Goal: Task Accomplishment & Management: Use online tool/utility

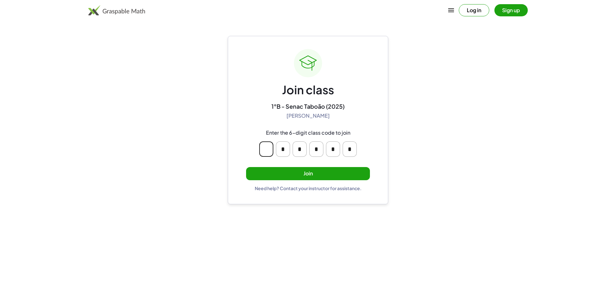
type input "*"
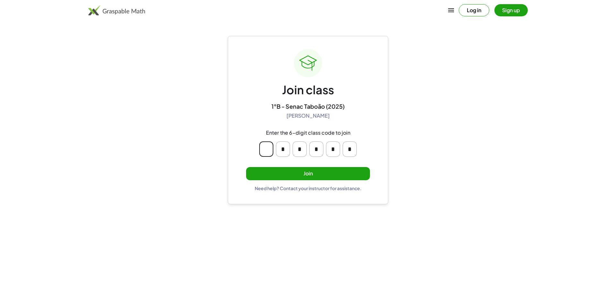
type input "*"
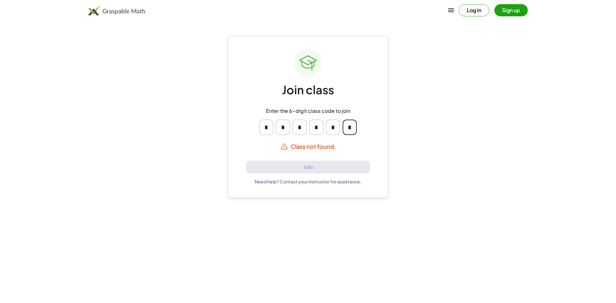
type input "*"
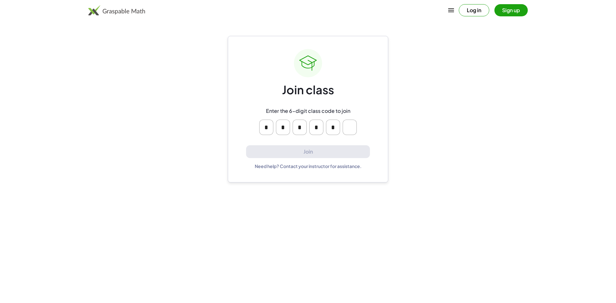
click at [475, 10] on button "Log in" at bounding box center [473, 10] width 30 height 12
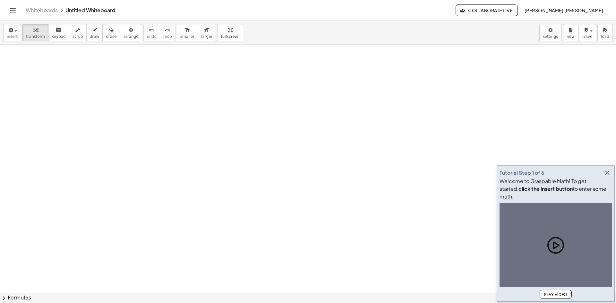
drag, startPoint x: 167, startPoint y: 98, endPoint x: 152, endPoint y: 97, distance: 15.4
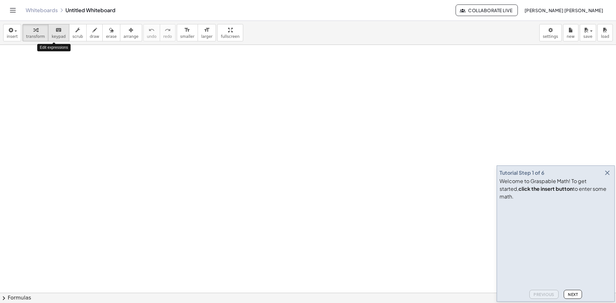
drag, startPoint x: 59, startPoint y: 30, endPoint x: 56, endPoint y: 35, distance: 5.7
click at [56, 35] on button "keyboard keypad" at bounding box center [58, 32] width 21 height 17
click at [574, 295] on span "Next" at bounding box center [572, 294] width 10 height 5
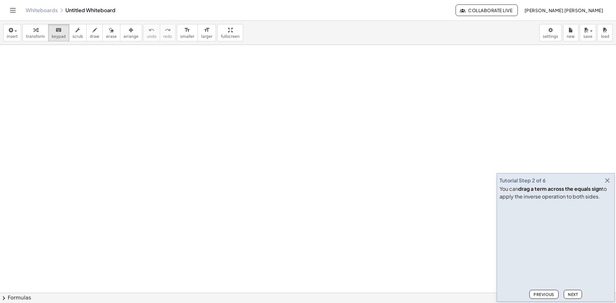
click at [611, 175] on div "Tutorial Step 2 of 6 You can drag a term across the equals sign to apply the in…" at bounding box center [555, 237] width 118 height 129
click at [608, 179] on icon "button" at bounding box center [607, 181] width 8 height 8
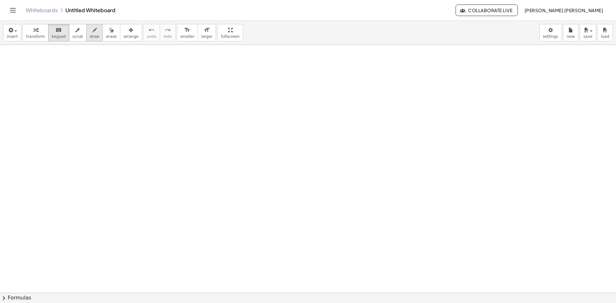
click at [92, 33] on icon "button" at bounding box center [94, 30] width 4 height 8
drag, startPoint x: 71, startPoint y: 83, endPoint x: 70, endPoint y: 96, distance: 13.2
drag, startPoint x: 82, startPoint y: 97, endPoint x: 90, endPoint y: 111, distance: 15.9
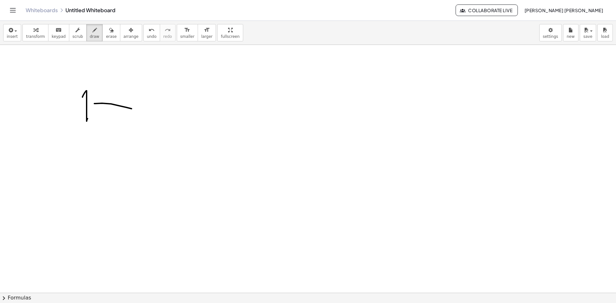
drag, startPoint x: 94, startPoint y: 104, endPoint x: 135, endPoint y: 109, distance: 40.8
drag, startPoint x: 112, startPoint y: 104, endPoint x: 112, endPoint y: 114, distance: 10.3
drag, startPoint x: 140, startPoint y: 92, endPoint x: 138, endPoint y: 114, distance: 22.2
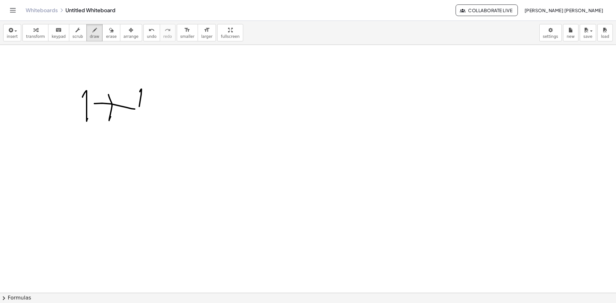
drag, startPoint x: 144, startPoint y: 96, endPoint x: 189, endPoint y: 100, distance: 44.8
drag, startPoint x: 144, startPoint y: 107, endPoint x: 174, endPoint y: 113, distance: 31.1
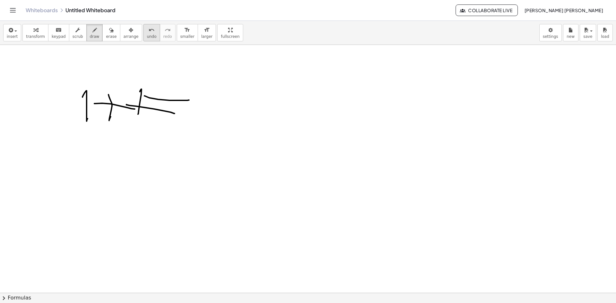
click at [145, 35] on button "undo undo" at bounding box center [151, 32] width 17 height 17
drag, startPoint x: 150, startPoint y: 97, endPoint x: 169, endPoint y: 98, distance: 19.6
drag, startPoint x: 150, startPoint y: 102, endPoint x: 179, endPoint y: 103, distance: 28.9
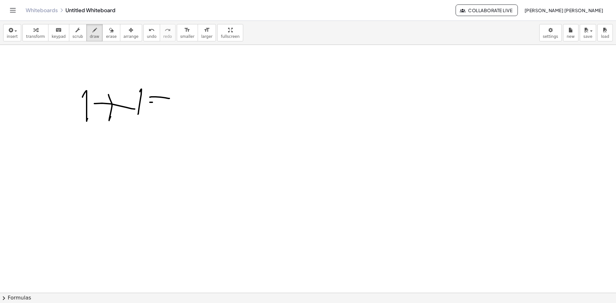
drag, startPoint x: 195, startPoint y: 95, endPoint x: 200, endPoint y: 116, distance: 21.4
click at [148, 33] on icon "undo" at bounding box center [151, 30] width 6 height 8
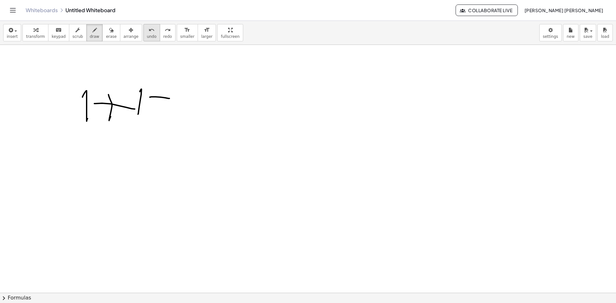
click at [148, 33] on icon "undo" at bounding box center [151, 30] width 6 height 8
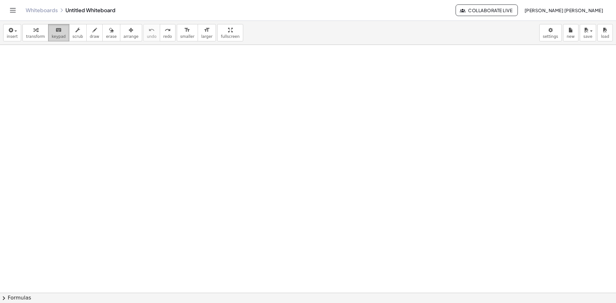
click at [55, 34] on button "keyboard keypad" at bounding box center [58, 32] width 21 height 17
drag, startPoint x: 44, startPoint y: 85, endPoint x: 86, endPoint y: 106, distance: 46.6
click at [13, 34] on button "insert" at bounding box center [12, 32] width 18 height 17
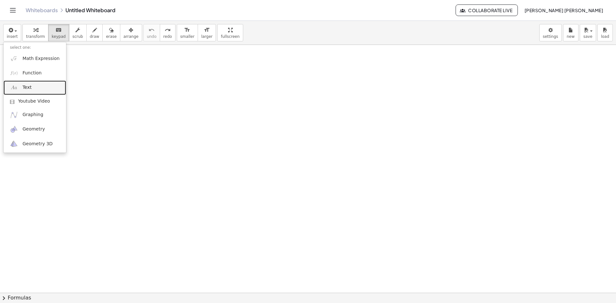
click at [36, 88] on link "Text" at bounding box center [35, 87] width 63 height 14
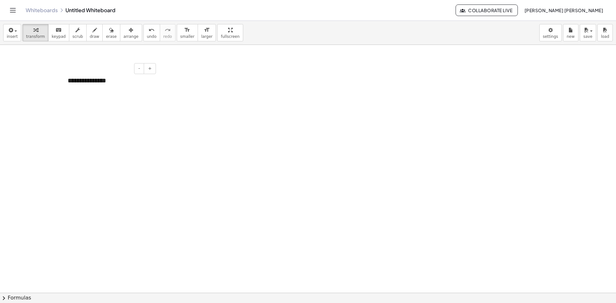
drag, startPoint x: 116, startPoint y: 75, endPoint x: 53, endPoint y: 76, distance: 62.8
click at [76, 78] on div "*" at bounding box center [109, 81] width 96 height 22
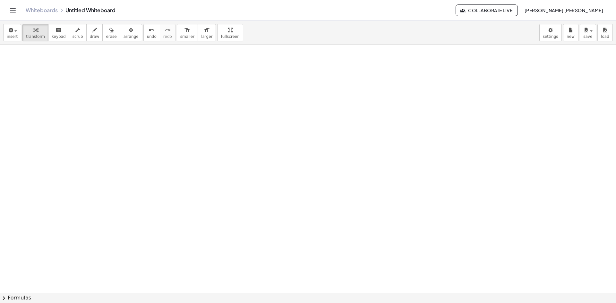
drag, startPoint x: 92, startPoint y: 147, endPoint x: 90, endPoint y: 136, distance: 11.7
click at [103, 78] on div at bounding box center [109, 81] width 96 height 22
click at [140, 70] on span "-" at bounding box center [139, 68] width 2 height 5
click at [152, 71] on button "+" at bounding box center [150, 68] width 12 height 11
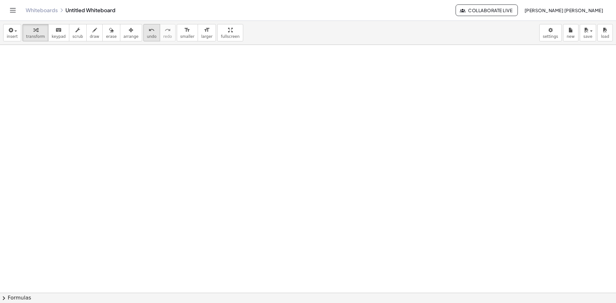
click at [148, 33] on icon "undo" at bounding box center [151, 30] width 6 height 8
click at [27, 33] on div "button" at bounding box center [35, 30] width 19 height 8
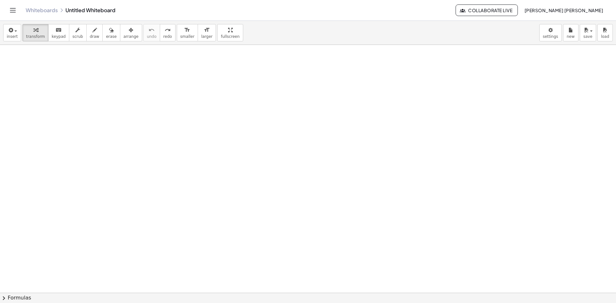
drag, startPoint x: 72, startPoint y: 86, endPoint x: 50, endPoint y: 89, distance: 22.4
drag, startPoint x: 11, startPoint y: 34, endPoint x: 11, endPoint y: 38, distance: 3.5
click at [11, 38] on span "insert" at bounding box center [12, 36] width 11 height 4
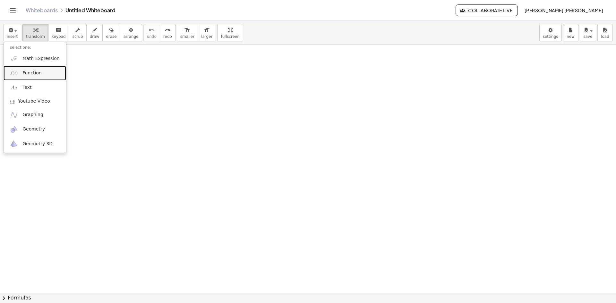
click at [32, 76] on span "Function" at bounding box center [31, 73] width 19 height 6
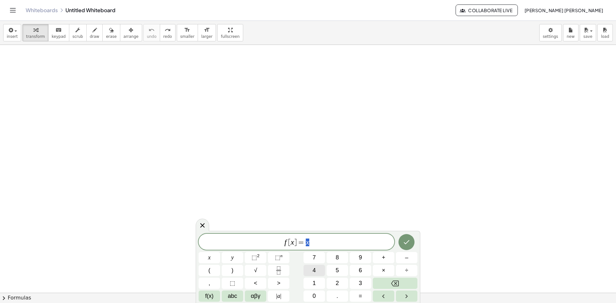
click at [306, 269] on button "4" at bounding box center [313, 270] width 21 height 11
click at [205, 227] on icon at bounding box center [202, 226] width 8 height 8
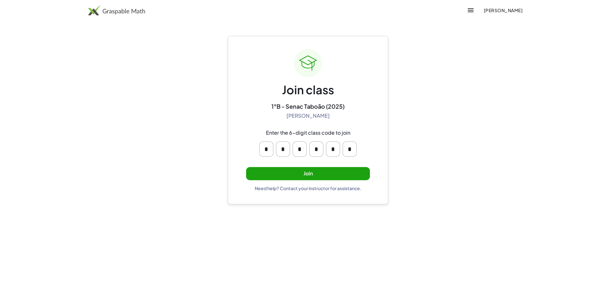
click at [316, 176] on button "Join" at bounding box center [308, 173] width 124 height 13
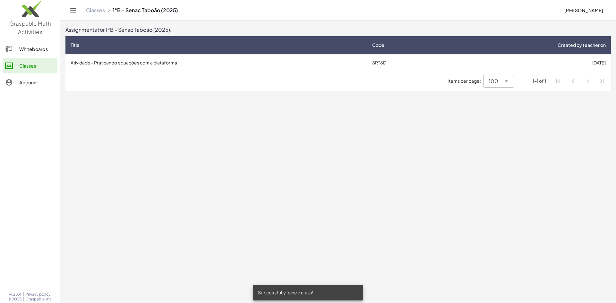
click at [167, 60] on td "Atividade - Praticando equações com a plataforma" at bounding box center [215, 62] width 301 height 17
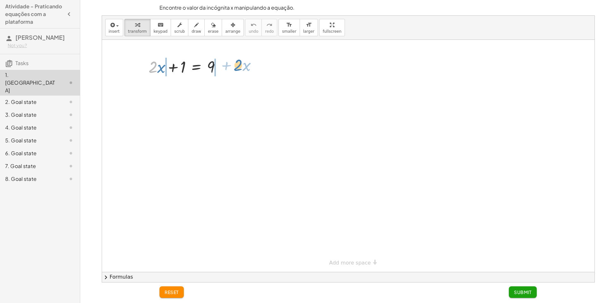
drag, startPoint x: 154, startPoint y: 71, endPoint x: 238, endPoint y: 69, distance: 84.0
drag, startPoint x: 180, startPoint y: 68, endPoint x: 233, endPoint y: 71, distance: 53.0
drag, startPoint x: 211, startPoint y: 95, endPoint x: 225, endPoint y: 94, distance: 14.8
click at [225, 94] on div at bounding box center [187, 88] width 125 height 22
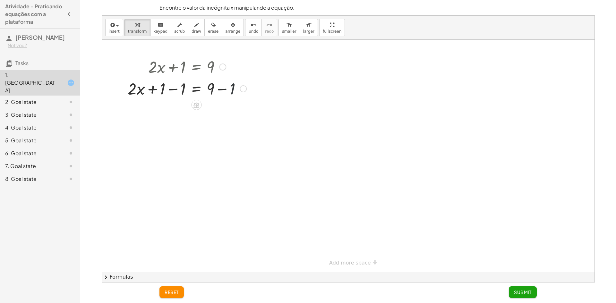
click at [238, 90] on div at bounding box center [187, 88] width 125 height 22
drag, startPoint x: 161, startPoint y: 115, endPoint x: 184, endPoint y: 115, distance: 22.4
drag, startPoint x: 173, startPoint y: 111, endPoint x: 216, endPoint y: 128, distance: 45.9
drag, startPoint x: 176, startPoint y: 143, endPoint x: 179, endPoint y: 131, distance: 12.1
click at [179, 131] on div at bounding box center [187, 137] width 125 height 32
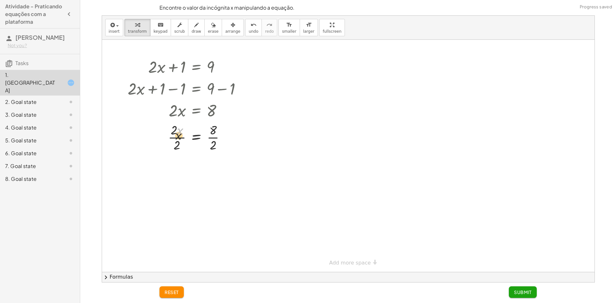
drag, startPoint x: 180, startPoint y: 131, endPoint x: 175, endPoint y: 144, distance: 13.8
click at [175, 144] on div at bounding box center [187, 137] width 125 height 32
drag, startPoint x: 177, startPoint y: 145, endPoint x: 176, endPoint y: 137, distance: 7.8
click at [212, 171] on div at bounding box center [187, 169] width 125 height 32
click at [340, 263] on div "+ · 2 · x + 1 = 9 + · 2 · x + 1 − 1 = + 9 − 1 + · 2 · x + 1 − 1 = 8 + · 2 · x +…" at bounding box center [348, 272] width 492 height 464
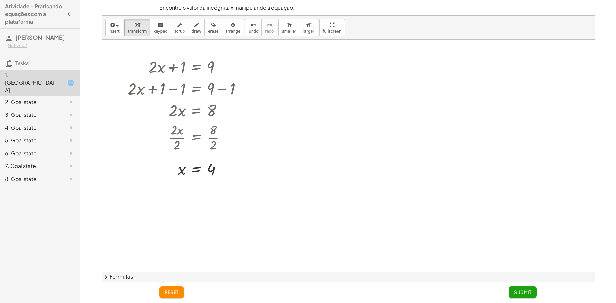
click at [254, 281] on button "chevron_right Formulas" at bounding box center [348, 277] width 492 height 10
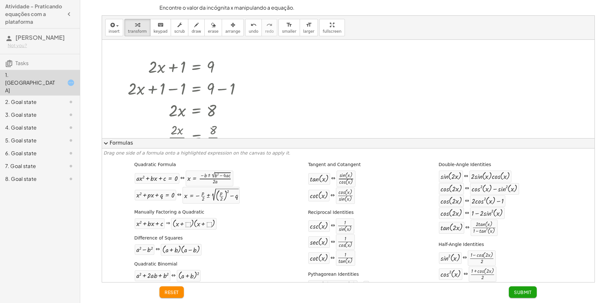
click at [249, 142] on button "expand_more Formulas" at bounding box center [348, 143] width 492 height 10
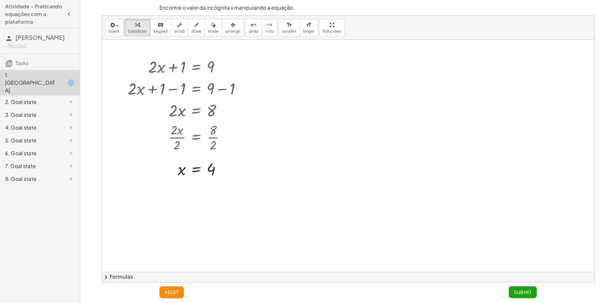
click at [535, 291] on button "Submit" at bounding box center [522, 292] width 28 height 12
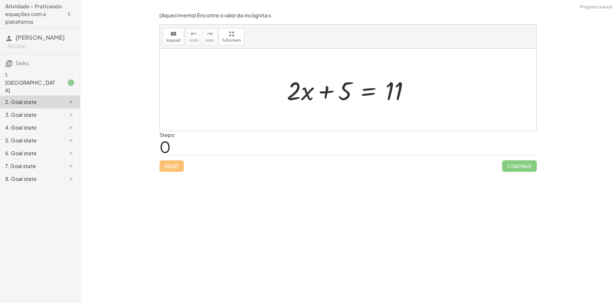
click at [173, 147] on div "Steps: 0" at bounding box center [167, 143] width 16 height 24
click at [163, 149] on span "0" at bounding box center [164, 147] width 11 height 20
drag, startPoint x: 168, startPoint y: 167, endPoint x: 165, endPoint y: 170, distance: 3.9
click at [165, 170] on div "Reset Continue" at bounding box center [347, 163] width 377 height 17
click at [48, 111] on div "3. Goal state" at bounding box center [31, 115] width 52 height 8
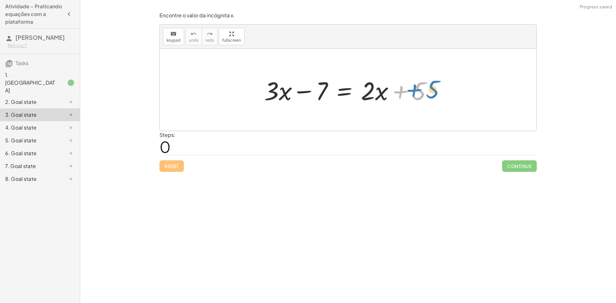
drag, startPoint x: 419, startPoint y: 99, endPoint x: 433, endPoint y: 98, distance: 13.6
click at [433, 98] on div at bounding box center [351, 89] width 180 height 33
drag, startPoint x: 322, startPoint y: 85, endPoint x: 455, endPoint y: 84, distance: 133.7
click at [455, 84] on div "− 7 + · 3 · x − 7 = + · 2 · x + 5" at bounding box center [348, 90] width 376 height 82
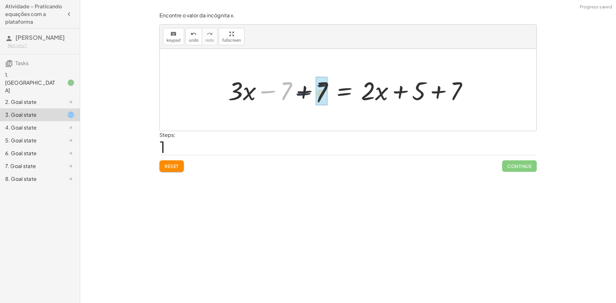
drag, startPoint x: 296, startPoint y: 91, endPoint x: 313, endPoint y: 86, distance: 17.3
click at [313, 89] on div at bounding box center [350, 89] width 251 height 33
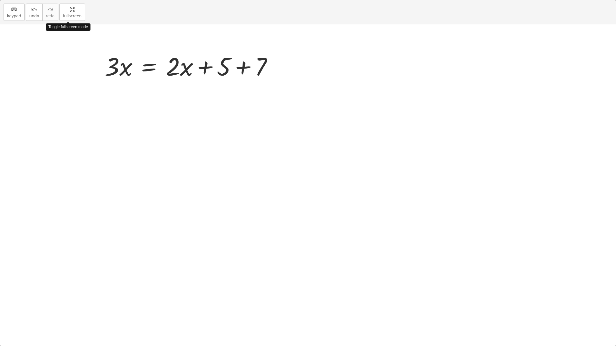
click at [230, 67] on div "keyboard keypad undo undo redo redo fullscreen Toggle fullscreen mode + · 3 · x…" at bounding box center [307, 173] width 615 height 346
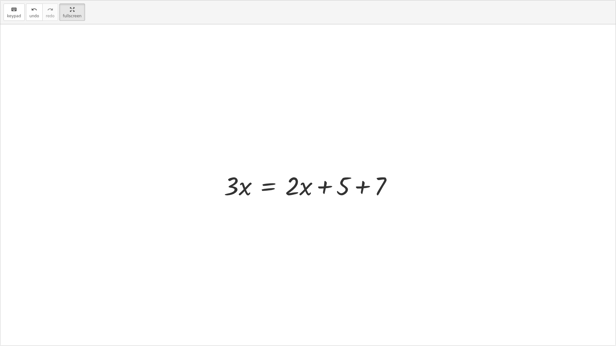
drag, startPoint x: 68, startPoint y: 18, endPoint x: 68, endPoint y: -10, distance: 27.9
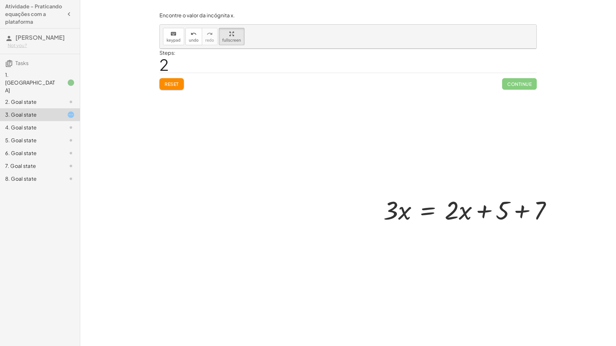
click at [68, 0] on html "Atividade - Praticando equações com a plataforma Caio Giovanini Bueno Not you? …" at bounding box center [308, 173] width 616 height 346
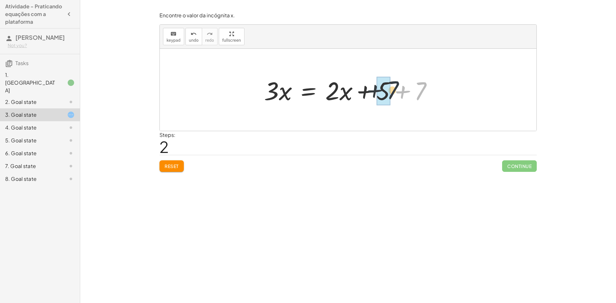
drag, startPoint x: 420, startPoint y: 94, endPoint x: 390, endPoint y: 93, distance: 29.5
click at [390, 93] on div at bounding box center [351, 89] width 180 height 33
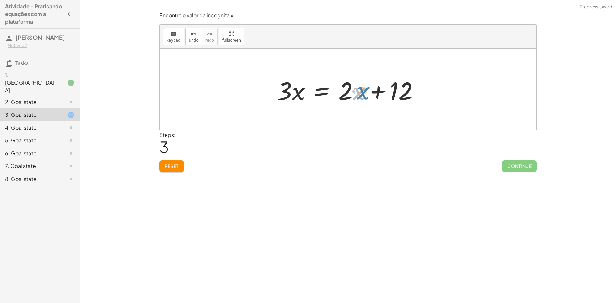
click at [354, 94] on div at bounding box center [350, 89] width 153 height 33
drag, startPoint x: 348, startPoint y: 91, endPoint x: 351, endPoint y: 92, distance: 3.3
click at [351, 92] on div at bounding box center [350, 89] width 153 height 33
click at [356, 89] on div at bounding box center [350, 89] width 153 height 33
drag, startPoint x: 363, startPoint y: 90, endPoint x: 270, endPoint y: 86, distance: 93.4
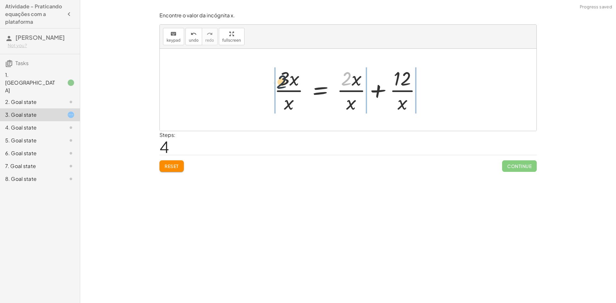
drag, startPoint x: 344, startPoint y: 75, endPoint x: 269, endPoint y: 79, distance: 75.1
click at [269, 79] on div "+ · 3 · x − 7 = + · 2 · x + 5 + · 3 · x − 7 + 7 = + · 2 · x + 5 + 7 + · 3 · x +…" at bounding box center [348, 89] width 166 height 53
click at [186, 33] on button "undo undo" at bounding box center [193, 36] width 17 height 17
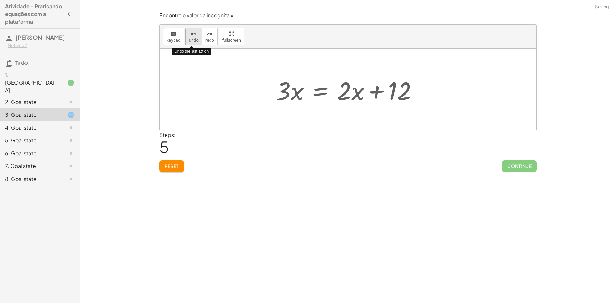
click at [186, 33] on button "undo undo" at bounding box center [193, 36] width 17 height 17
drag, startPoint x: 358, startPoint y: 91, endPoint x: 355, endPoint y: 88, distance: 4.3
click at [356, 89] on div at bounding box center [350, 89] width 153 height 33
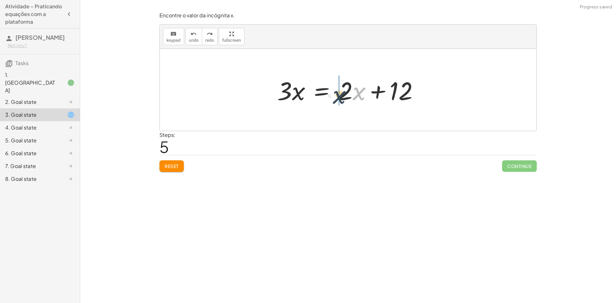
drag, startPoint x: 364, startPoint y: 90, endPoint x: 364, endPoint y: 87, distance: 3.5
click at [357, 89] on div at bounding box center [350, 89] width 153 height 33
drag, startPoint x: 346, startPoint y: 90, endPoint x: 233, endPoint y: 85, distance: 112.6
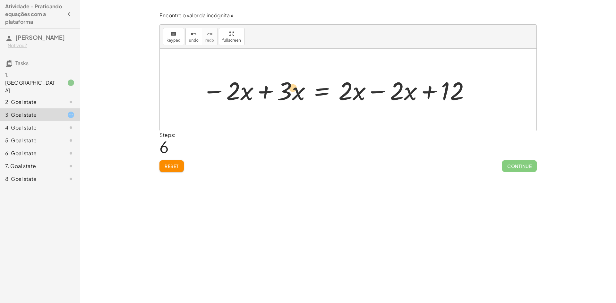
drag, startPoint x: 297, startPoint y: 95, endPoint x: 292, endPoint y: 92, distance: 5.8
click at [292, 92] on div at bounding box center [336, 89] width 275 height 33
drag, startPoint x: 347, startPoint y: 93, endPoint x: 397, endPoint y: 93, distance: 49.7
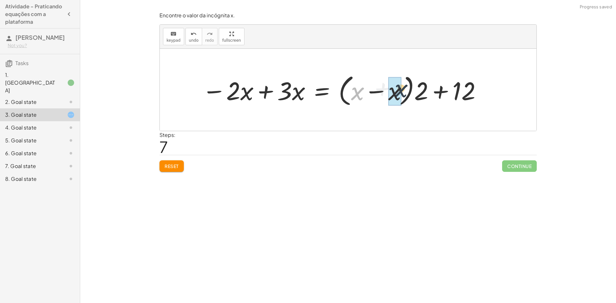
drag, startPoint x: 355, startPoint y: 96, endPoint x: 400, endPoint y: 92, distance: 45.3
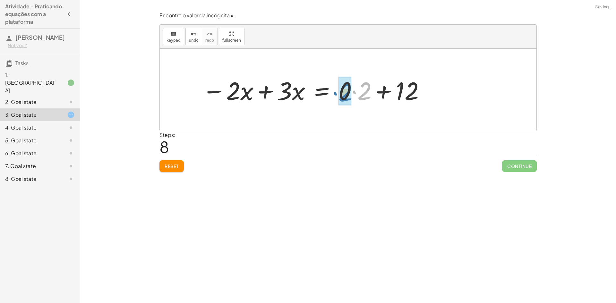
drag, startPoint x: 364, startPoint y: 94, endPoint x: 347, endPoint y: 96, distance: 17.4
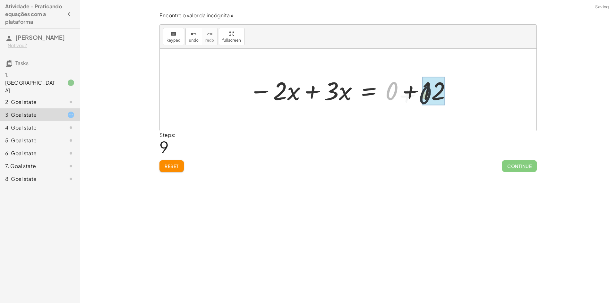
drag, startPoint x: 392, startPoint y: 91, endPoint x: 436, endPoint y: 94, distance: 44.6
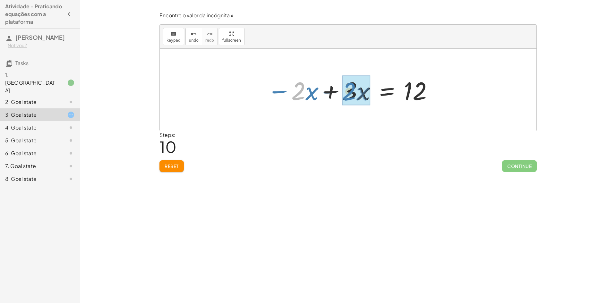
drag, startPoint x: 294, startPoint y: 91, endPoint x: 345, endPoint y: 91, distance: 51.3
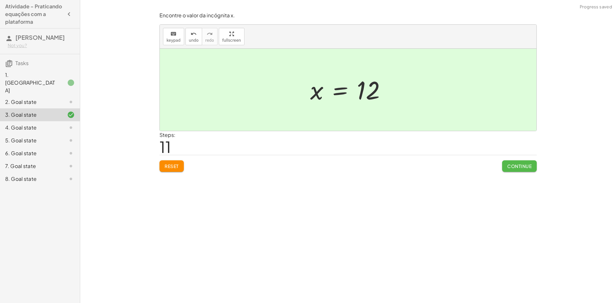
click at [510, 160] on button "Continue" at bounding box center [519, 166] width 35 height 12
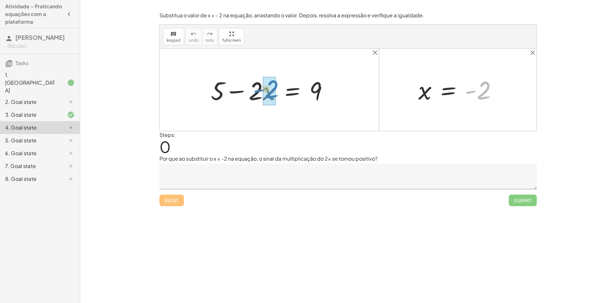
drag, startPoint x: 479, startPoint y: 91, endPoint x: 267, endPoint y: 89, distance: 211.3
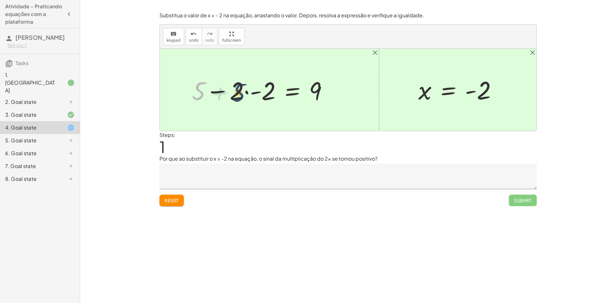
drag, startPoint x: 202, startPoint y: 91, endPoint x: 247, endPoint y: 92, distance: 44.9
click at [247, 92] on div at bounding box center [262, 89] width 147 height 33
click at [481, 91] on div at bounding box center [460, 90] width 90 height 32
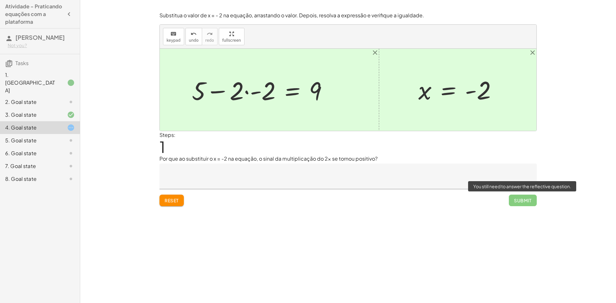
click at [515, 200] on span "Submit" at bounding box center [522, 201] width 28 height 12
click at [513, 197] on span "Submit" at bounding box center [522, 201] width 28 height 12
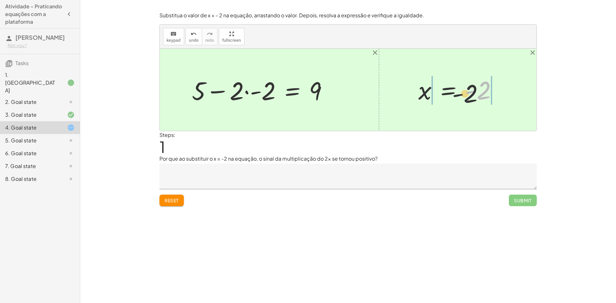
drag, startPoint x: 476, startPoint y: 88, endPoint x: 399, endPoint y: 92, distance: 77.1
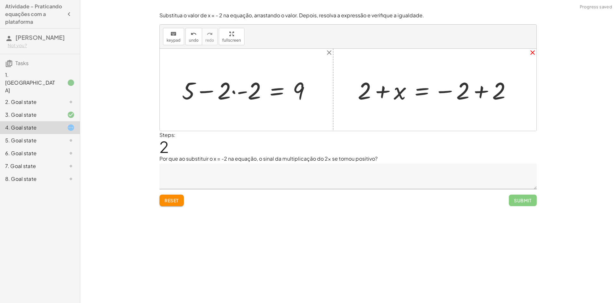
click at [533, 54] on icon "close" at bounding box center [532, 53] width 8 height 8
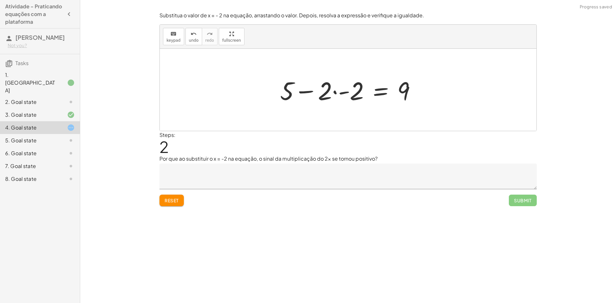
drag, startPoint x: 210, startPoint y: 22, endPoint x: 212, endPoint y: 30, distance: 8.3
click at [0, 0] on div "Substitua o valor de x = - 2 na equação, arrastando o valor. Depois, resolva a …" at bounding box center [0, 0] width 0 height 0
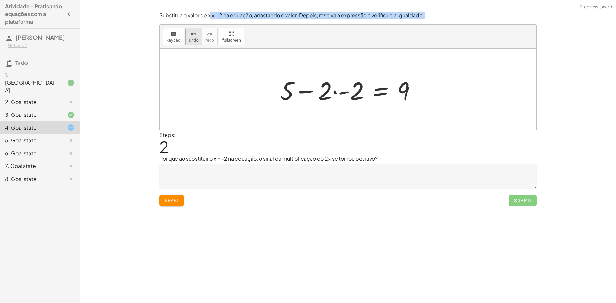
click at [193, 34] on icon "undo" at bounding box center [193, 34] width 6 height 8
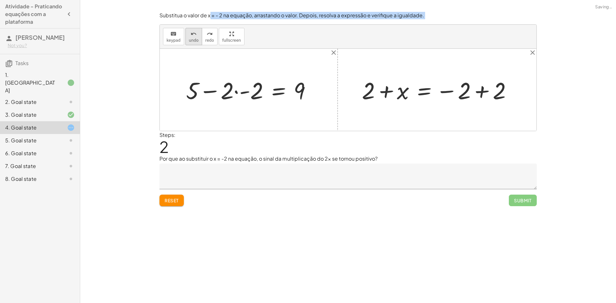
click at [193, 34] on icon "undo" at bounding box center [193, 34] width 6 height 8
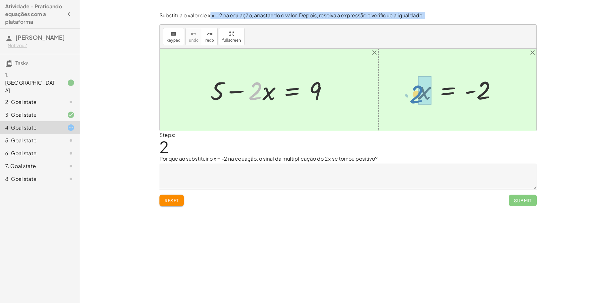
drag, startPoint x: 257, startPoint y: 93, endPoint x: 418, endPoint y: 97, distance: 161.0
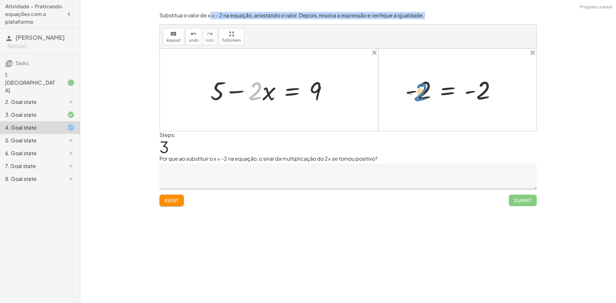
drag, startPoint x: 259, startPoint y: 91, endPoint x: 426, endPoint y: 89, distance: 167.7
drag, startPoint x: 271, startPoint y: 89, endPoint x: 440, endPoint y: 85, distance: 169.0
drag, startPoint x: 219, startPoint y: 93, endPoint x: 350, endPoint y: 90, distance: 130.5
drag, startPoint x: 217, startPoint y: 93, endPoint x: 181, endPoint y: 90, distance: 36.1
drag, startPoint x: 354, startPoint y: 94, endPoint x: 324, endPoint y: 97, distance: 29.6
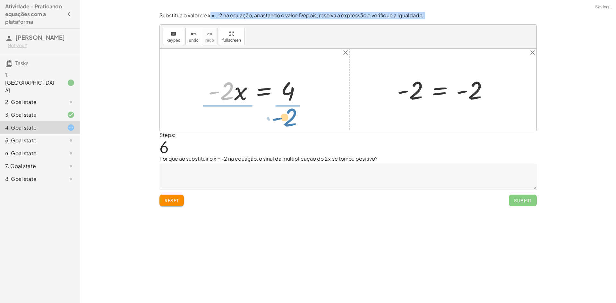
drag, startPoint x: 226, startPoint y: 94, endPoint x: 289, endPoint y: 121, distance: 67.7
click at [289, 121] on div "+ 5 − · 2 · x = 9 + 5 − 5 − · 2 · x = + 9 − 5 + 0 − · 2 · x = + 9 − 5 · - 2 · x…" at bounding box center [348, 90] width 376 height 82
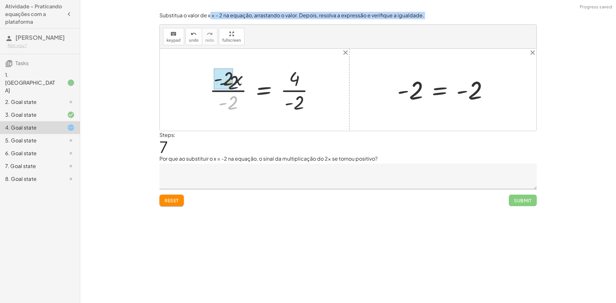
drag, startPoint x: 232, startPoint y: 100, endPoint x: 233, endPoint y: 77, distance: 22.8
click at [233, 77] on div at bounding box center [264, 89] width 116 height 49
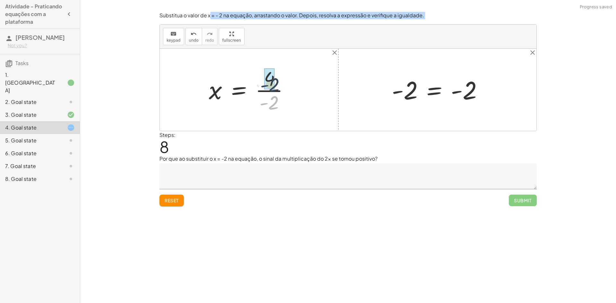
drag, startPoint x: 273, startPoint y: 105, endPoint x: 275, endPoint y: 87, distance: 17.5
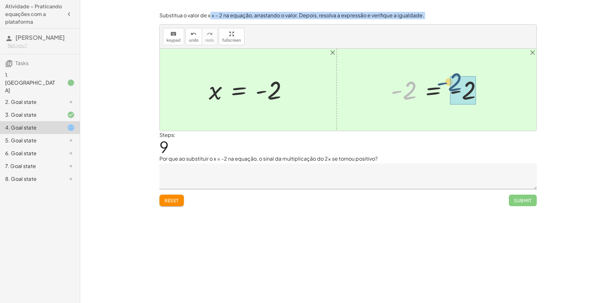
drag, startPoint x: 410, startPoint y: 98, endPoint x: 470, endPoint y: 96, distance: 60.0
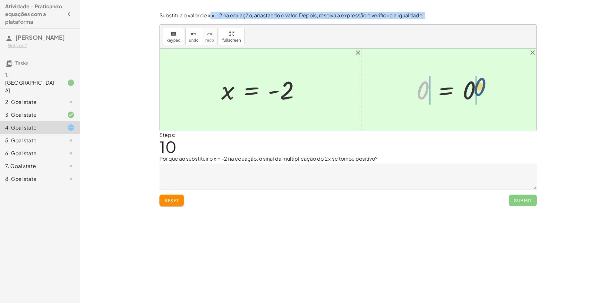
drag, startPoint x: 414, startPoint y: 96, endPoint x: 473, endPoint y: 91, distance: 59.8
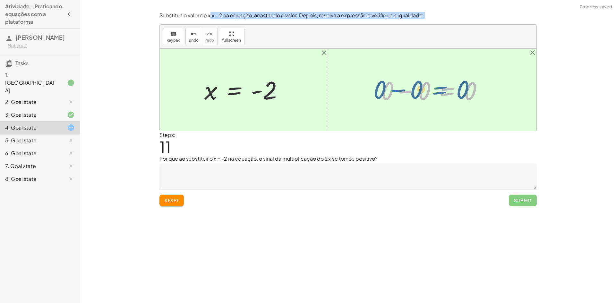
drag, startPoint x: 461, startPoint y: 93, endPoint x: 457, endPoint y: 91, distance: 4.3
click at [457, 91] on div at bounding box center [434, 89] width 113 height 33
drag, startPoint x: 392, startPoint y: 91, endPoint x: 434, endPoint y: 88, distance: 42.7
click at [434, 88] on div at bounding box center [434, 89] width 113 height 33
drag, startPoint x: 420, startPoint y: 91, endPoint x: 465, endPoint y: 93, distance: 44.3
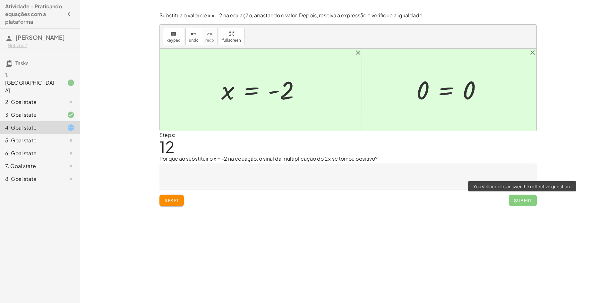
click at [521, 198] on span "Submit" at bounding box center [522, 201] width 28 height 12
click at [517, 197] on span "Submit" at bounding box center [522, 201] width 28 height 12
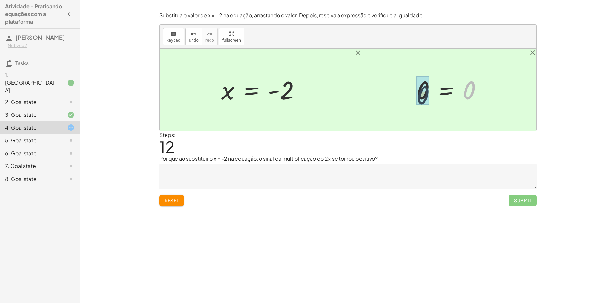
drag, startPoint x: 468, startPoint y: 95, endPoint x: 416, endPoint y: 97, distance: 52.0
drag, startPoint x: 420, startPoint y: 90, endPoint x: 288, endPoint y: 95, distance: 131.5
drag, startPoint x: 466, startPoint y: 91, endPoint x: 375, endPoint y: 88, distance: 90.2
click at [374, 88] on div "+ 5 − · 2 · x = 9 + 5 − 5 − · 2 · x = + 9 − 5 + 0 − · 2 · x = + 9 − 5 · - 2 · x…" at bounding box center [348, 90] width 376 height 82
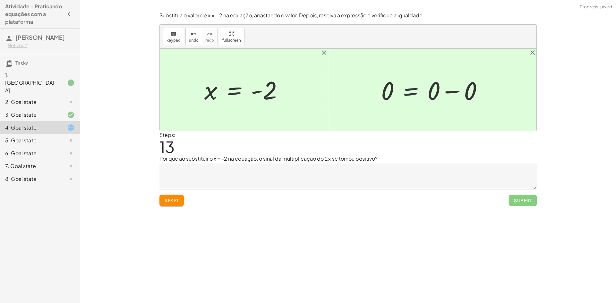
drag, startPoint x: 429, startPoint y: 93, endPoint x: 436, endPoint y: 91, distance: 7.9
click at [432, 92] on div at bounding box center [434, 89] width 113 height 33
drag, startPoint x: 469, startPoint y: 96, endPoint x: 438, endPoint y: 95, distance: 31.4
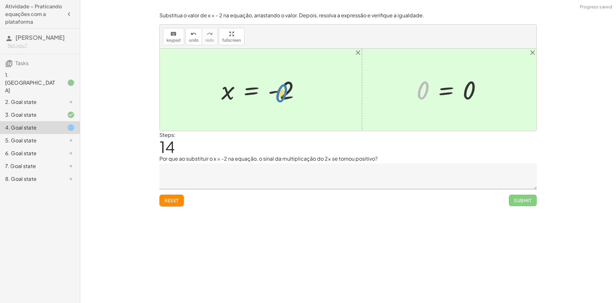
drag, startPoint x: 414, startPoint y: 94, endPoint x: 285, endPoint y: 95, distance: 129.2
drag, startPoint x: 231, startPoint y: 89, endPoint x: 407, endPoint y: 85, distance: 176.4
drag, startPoint x: 228, startPoint y: 89, endPoint x: 306, endPoint y: 88, distance: 77.3
click at [306, 88] on div at bounding box center [263, 90] width 90 height 32
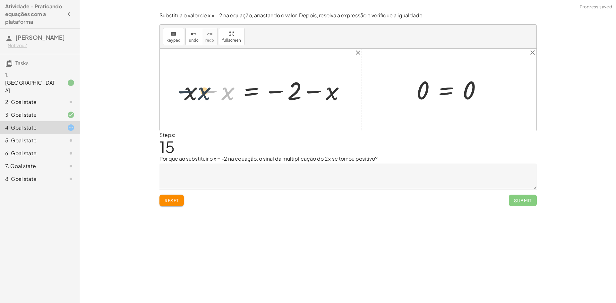
drag, startPoint x: 222, startPoint y: 98, endPoint x: 202, endPoint y: 95, distance: 19.9
click at [202, 95] on div at bounding box center [267, 89] width 172 height 33
drag, startPoint x: 233, startPoint y: 90, endPoint x: 196, endPoint y: 92, distance: 36.9
drag, startPoint x: 230, startPoint y: 88, endPoint x: 243, endPoint y: 96, distance: 15.3
click at [243, 96] on div at bounding box center [285, 90] width 135 height 32
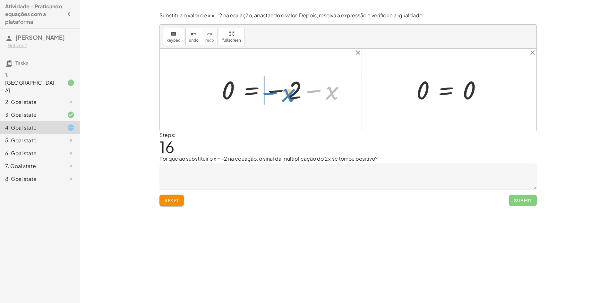
drag, startPoint x: 331, startPoint y: 90, endPoint x: 296, endPoint y: 89, distance: 35.6
click at [296, 89] on div at bounding box center [285, 90] width 135 height 32
drag, startPoint x: 294, startPoint y: 85, endPoint x: 486, endPoint y: 80, distance: 192.7
click at [486, 80] on div "+ 5 − · 2 · x = 9 + 5 − 5 − · 2 · x = + 9 − 5 + 0 − · 2 · x = + 9 − 5 · - 2 · x…" at bounding box center [348, 90] width 376 height 82
click at [190, 37] on icon "undo" at bounding box center [193, 34] width 6 height 8
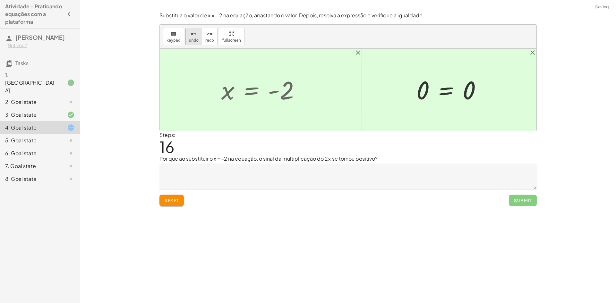
click at [190, 37] on icon "undo" at bounding box center [193, 34] width 6 height 8
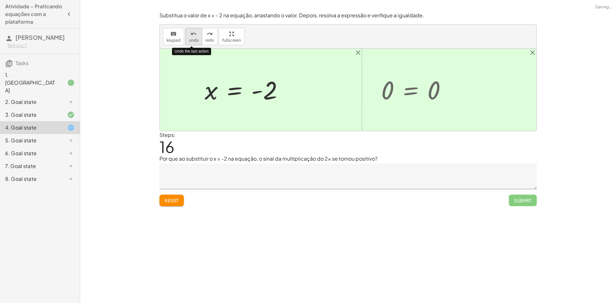
click at [190, 37] on icon "undo" at bounding box center [193, 34] width 6 height 8
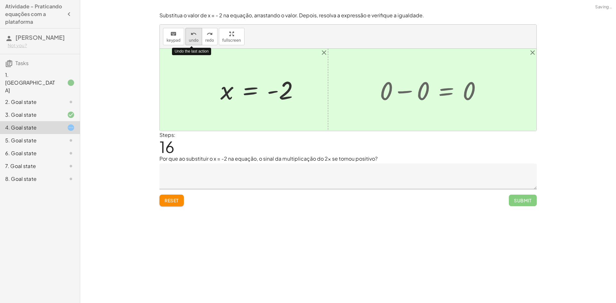
click at [190, 37] on icon "undo" at bounding box center [193, 34] width 6 height 8
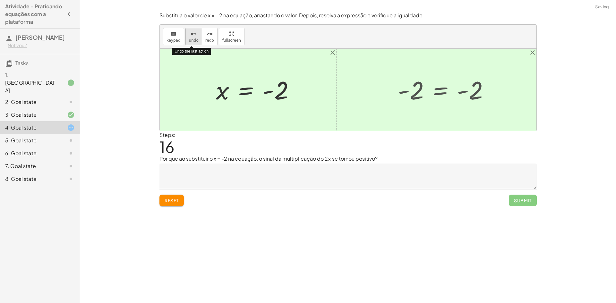
click at [190, 37] on icon "undo" at bounding box center [193, 34] width 6 height 8
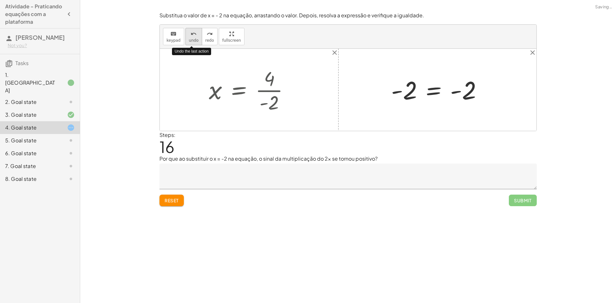
click at [190, 37] on icon "undo" at bounding box center [193, 34] width 6 height 8
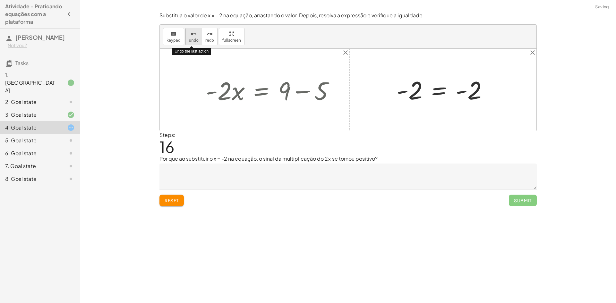
click at [190, 37] on icon "undo" at bounding box center [193, 34] width 6 height 8
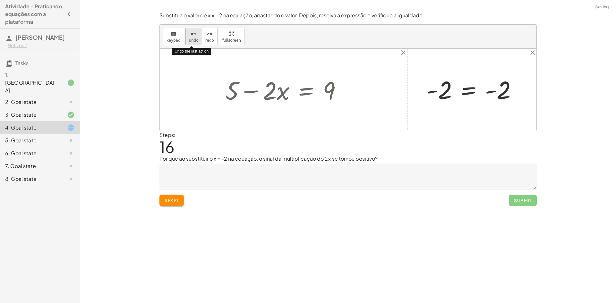
click at [190, 37] on icon "undo" at bounding box center [193, 34] width 6 height 8
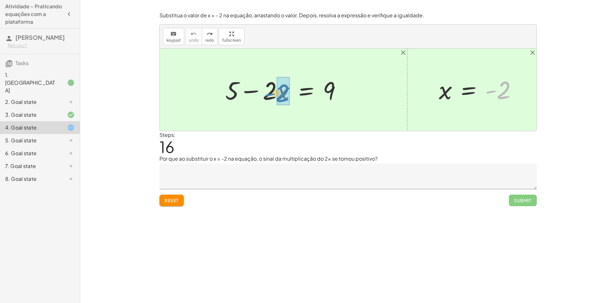
drag, startPoint x: 510, startPoint y: 88, endPoint x: 298, endPoint y: 88, distance: 211.9
click at [298, 88] on div "+ 5 − · 2 · x = 9 - 2 x = - 2" at bounding box center [348, 90] width 376 height 82
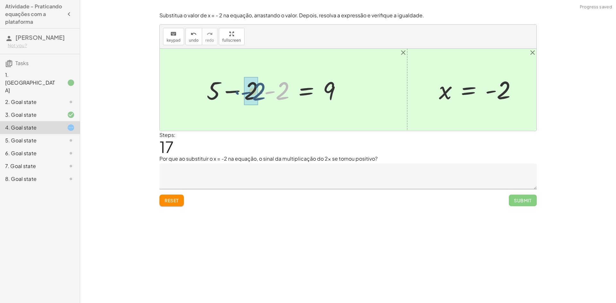
drag, startPoint x: 280, startPoint y: 92, endPoint x: 251, endPoint y: 91, distance: 28.2
drag, startPoint x: 239, startPoint y: 90, endPoint x: 286, endPoint y: 88, distance: 46.8
click at [286, 88] on div at bounding box center [286, 89] width 126 height 33
drag, startPoint x: 273, startPoint y: 85, endPoint x: 330, endPoint y: 87, distance: 57.1
click at [330, 87] on div at bounding box center [272, 89] width 146 height 31
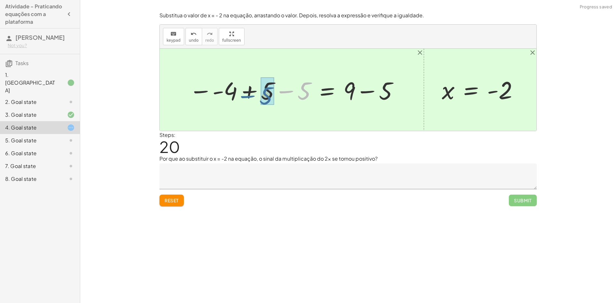
drag, startPoint x: 301, startPoint y: 90, endPoint x: 271, endPoint y: 94, distance: 30.3
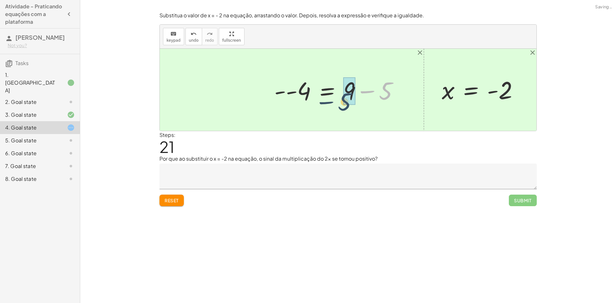
drag, startPoint x: 389, startPoint y: 84, endPoint x: 350, endPoint y: 88, distance: 39.6
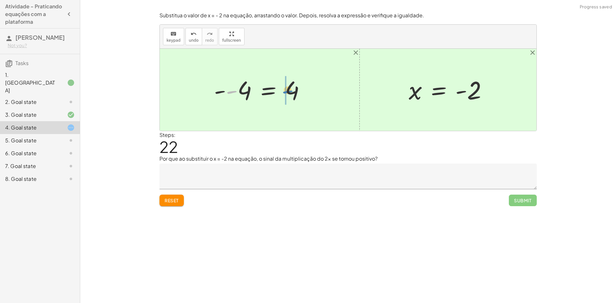
drag, startPoint x: 236, startPoint y: 91, endPoint x: 290, endPoint y: 90, distance: 54.8
click at [290, 90] on div at bounding box center [262, 90] width 103 height 32
drag, startPoint x: 234, startPoint y: 92, endPoint x: 293, endPoint y: 89, distance: 59.4
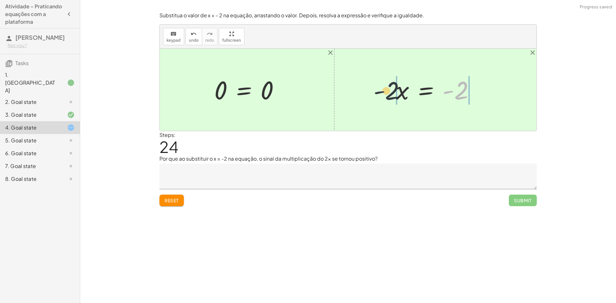
drag, startPoint x: 464, startPoint y: 91, endPoint x: 382, endPoint y: 90, distance: 82.4
click at [382, 90] on div "+ 5 − · 2 · x = 9 + 5 − · 2 · - 2 = 9 + 5 − - 4 = 9 − - 4 + 5 = 9 − - 4 + 5 − 5…" at bounding box center [348, 90] width 376 height 82
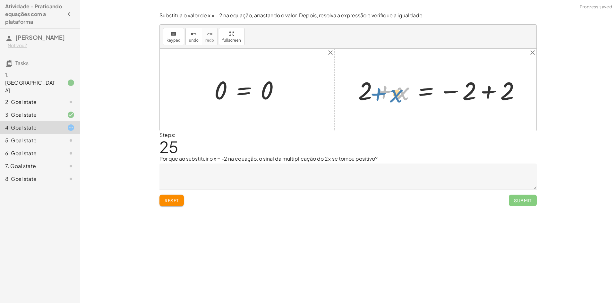
drag, startPoint x: 397, startPoint y: 91, endPoint x: 390, endPoint y: 94, distance: 8.1
click at [390, 94] on div at bounding box center [442, 89] width 174 height 33
drag, startPoint x: 366, startPoint y: 91, endPoint x: 487, endPoint y: 88, distance: 120.6
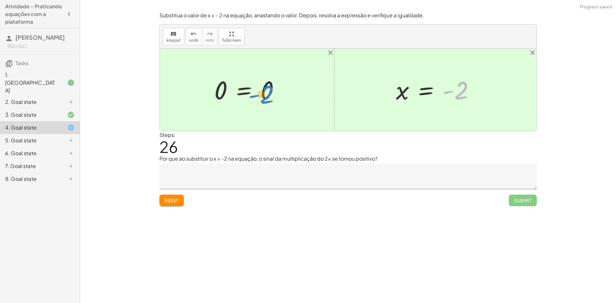
drag, startPoint x: 454, startPoint y: 90, endPoint x: 255, endPoint y: 95, distance: 198.8
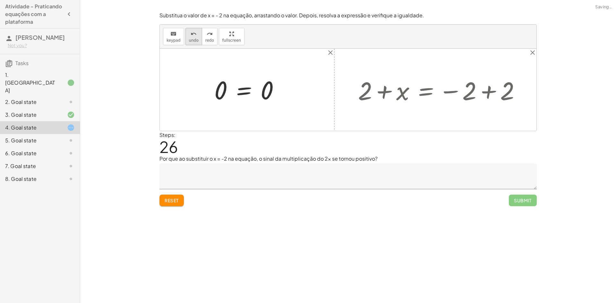
click at [189, 41] on span "undo" at bounding box center [194, 40] width 10 height 4
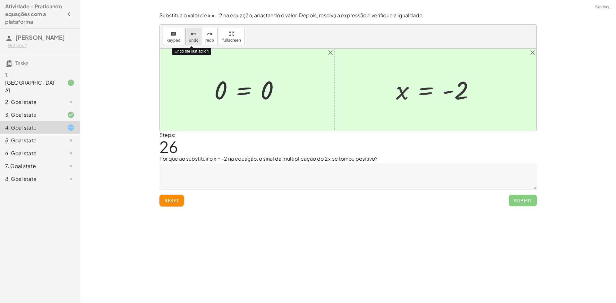
click at [189, 41] on span "undo" at bounding box center [194, 40] width 10 height 4
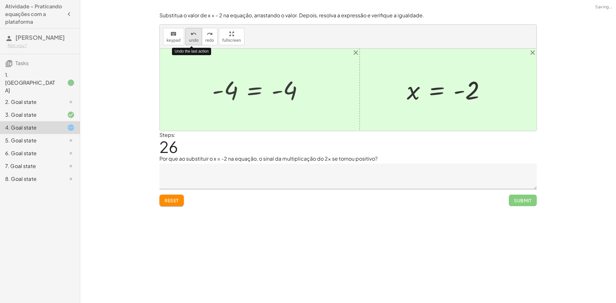
click at [187, 41] on button "undo undo" at bounding box center [193, 36] width 17 height 17
click at [186, 41] on button "undo undo" at bounding box center [193, 36] width 17 height 17
click at [185, 41] on button "undo undo" at bounding box center [193, 36] width 17 height 17
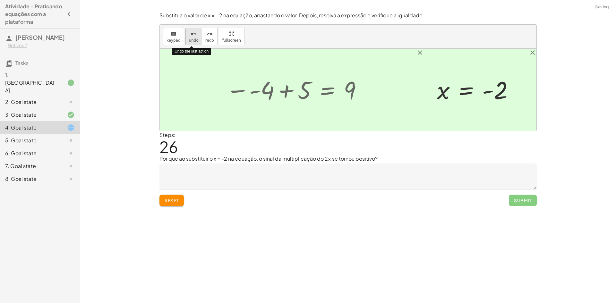
click at [185, 41] on button "undo undo" at bounding box center [193, 36] width 17 height 17
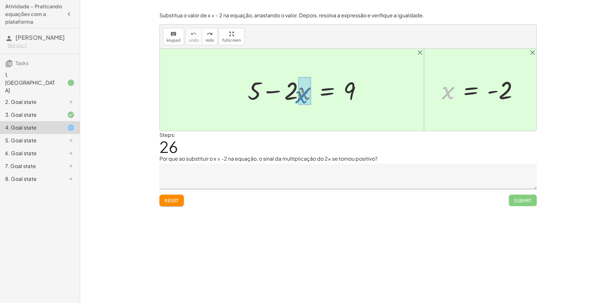
drag, startPoint x: 445, startPoint y: 93, endPoint x: 298, endPoint y: 97, distance: 146.9
drag, startPoint x: 281, startPoint y: 91, endPoint x: 260, endPoint y: 97, distance: 21.5
click at [260, 97] on div at bounding box center [298, 90] width 144 height 32
click at [283, 92] on div at bounding box center [308, 90] width 124 height 32
click at [283, 92] on div at bounding box center [313, 90] width 113 height 32
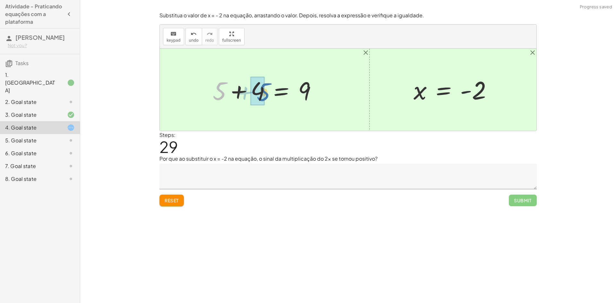
drag, startPoint x: 223, startPoint y: 87, endPoint x: 258, endPoint y: 90, distance: 35.5
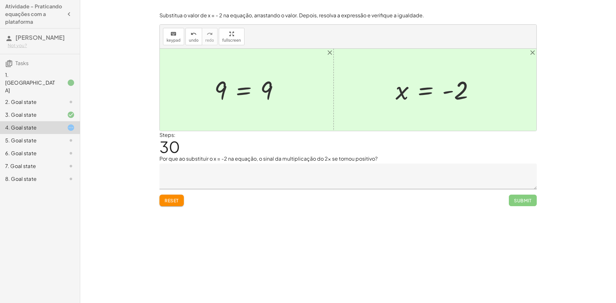
click at [248, 183] on textarea at bounding box center [347, 177] width 377 height 26
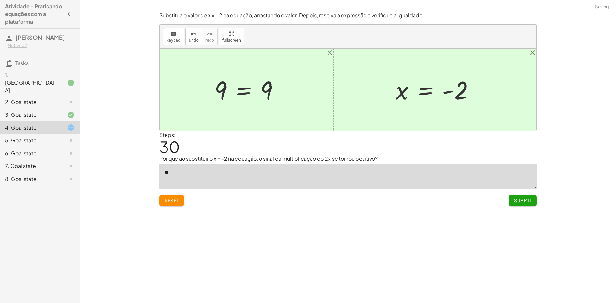
type textarea "*"
type textarea "**********"
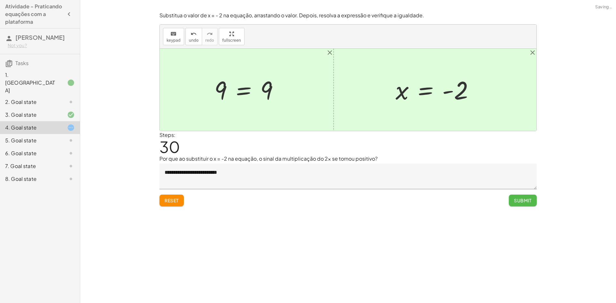
click at [520, 198] on span "Submit" at bounding box center [523, 200] width 18 height 6
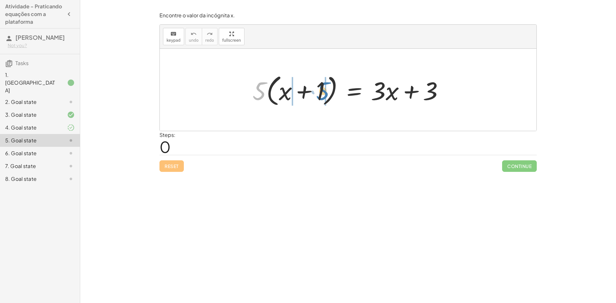
drag, startPoint x: 261, startPoint y: 89, endPoint x: 323, endPoint y: 90, distance: 62.2
click at [323, 90] on div at bounding box center [350, 89] width 203 height 37
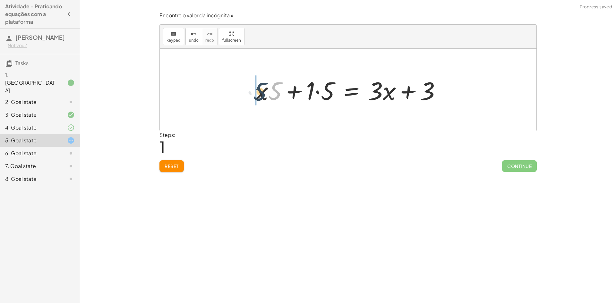
drag, startPoint x: 273, startPoint y: 91, endPoint x: 252, endPoint y: 90, distance: 21.2
click at [252, 90] on div at bounding box center [350, 89] width 197 height 33
drag, startPoint x: 328, startPoint y: 92, endPoint x: 308, endPoint y: 92, distance: 20.5
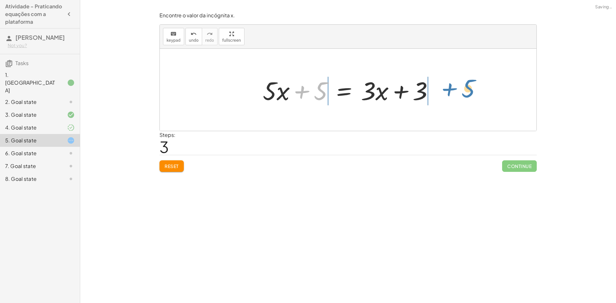
drag, startPoint x: 315, startPoint y: 92, endPoint x: 462, endPoint y: 89, distance: 146.9
click at [462, 89] on div "· 5 · ( + x + 1 ) = + · 3 · x + 3 + · x · 5 + · 1 · 5 = + · 3 · x + 3 + · 5 · x…" at bounding box center [348, 90] width 376 height 82
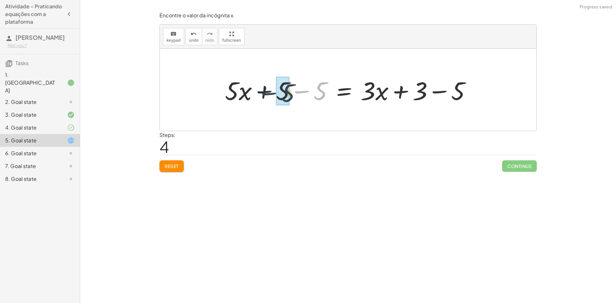
drag, startPoint x: 323, startPoint y: 90, endPoint x: 290, endPoint y: 92, distance: 33.7
click at [290, 92] on div at bounding box center [350, 89] width 257 height 33
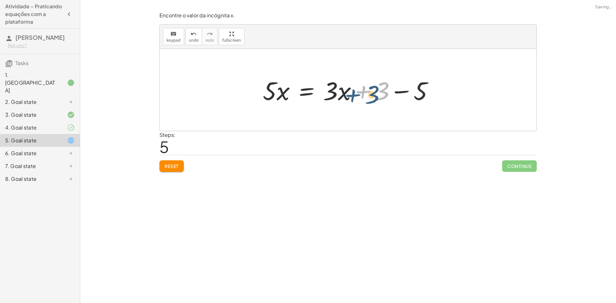
click at [374, 87] on div at bounding box center [350, 89] width 182 height 33
drag, startPoint x: 339, startPoint y: 88, endPoint x: 349, endPoint y: 85, distance: 9.9
click at [349, 85] on div at bounding box center [350, 89] width 182 height 33
drag, startPoint x: 331, startPoint y: 86, endPoint x: 239, endPoint y: 85, distance: 92.7
click at [239, 85] on div "· 5 · ( + x + 1 ) = + · 3 · x + 3 + · x · 5 + · 1 · 5 = + · 3 · x + 3 + · 5 · x…" at bounding box center [348, 90] width 376 height 82
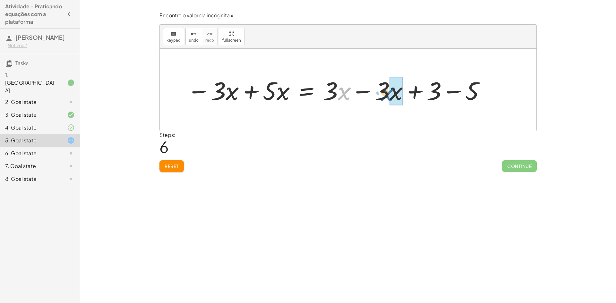
drag, startPoint x: 347, startPoint y: 95, endPoint x: 386, endPoint y: 97, distance: 39.2
click at [386, 97] on div at bounding box center [336, 89] width 305 height 33
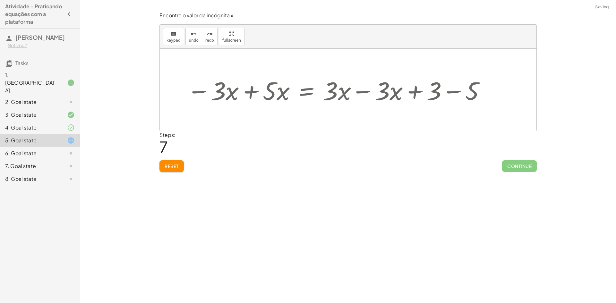
drag, startPoint x: 191, startPoint y: 38, endPoint x: 224, endPoint y: 46, distance: 34.1
click at [191, 38] on span "undo" at bounding box center [194, 40] width 10 height 4
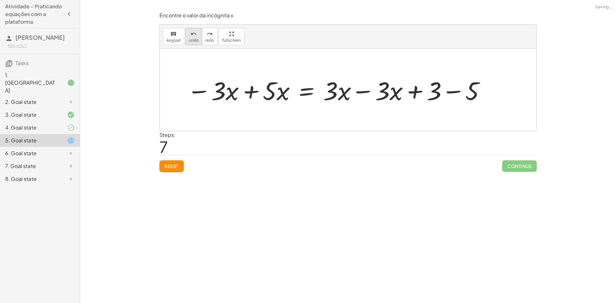
click at [187, 36] on button "undo undo" at bounding box center [193, 36] width 17 height 17
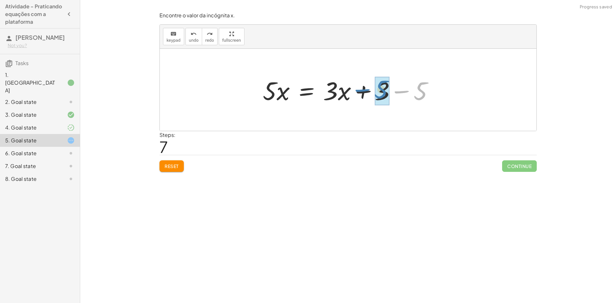
drag, startPoint x: 419, startPoint y: 91, endPoint x: 381, endPoint y: 90, distance: 38.5
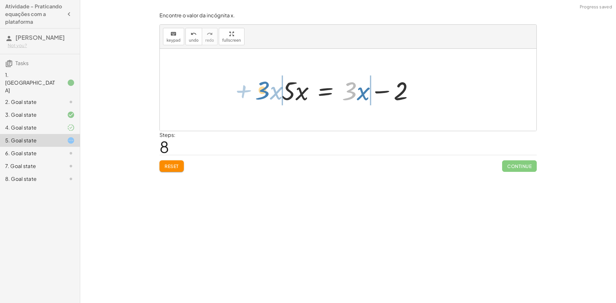
drag, startPoint x: 351, startPoint y: 86, endPoint x: 264, endPoint y: 85, distance: 87.5
click at [264, 85] on div "· 5 · ( + x + 1 ) = + · 3 · x + 3 + · x · 5 + · 1 · 5 = + · 3 · x + 3 + · 5 · x…" at bounding box center [348, 90] width 376 height 82
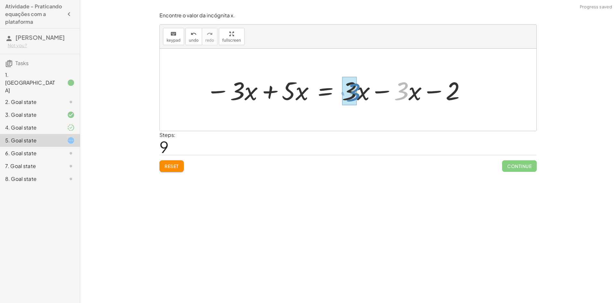
drag, startPoint x: 397, startPoint y: 91, endPoint x: 349, endPoint y: 92, distance: 48.4
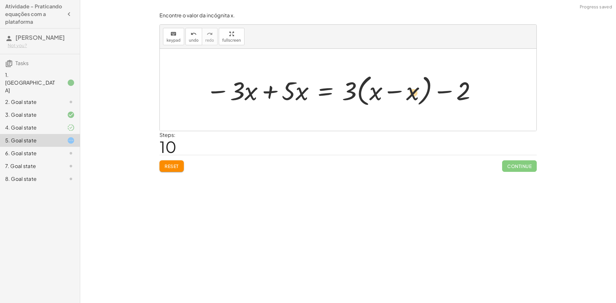
drag, startPoint x: 406, startPoint y: 95, endPoint x: 427, endPoint y: 96, distance: 20.9
click at [427, 96] on div at bounding box center [342, 89] width 278 height 37
drag, startPoint x: 415, startPoint y: 92, endPoint x: 375, endPoint y: 90, distance: 40.4
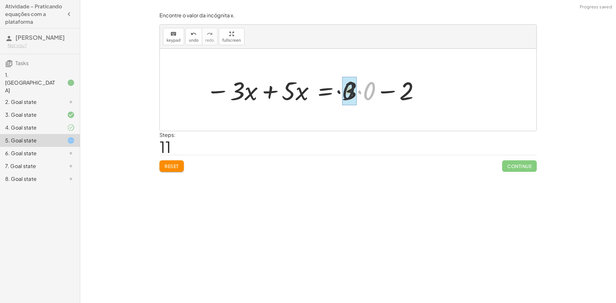
drag, startPoint x: 365, startPoint y: 93, endPoint x: 350, endPoint y: 93, distance: 14.4
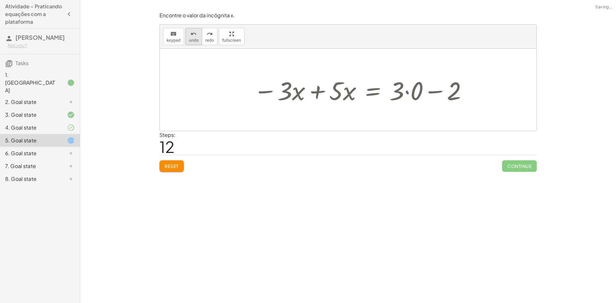
click at [191, 36] on icon "undo" at bounding box center [193, 34] width 6 height 8
drag, startPoint x: 449, startPoint y: 88, endPoint x: 412, endPoint y: 88, distance: 36.2
click at [412, 88] on div at bounding box center [360, 89] width 221 height 33
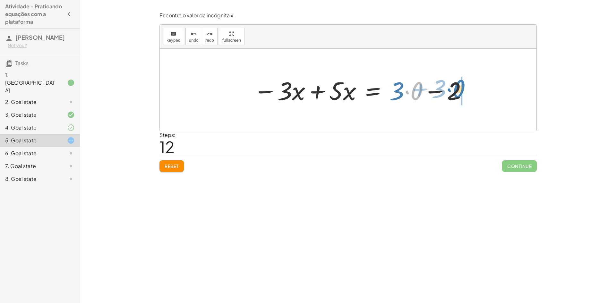
drag, startPoint x: 418, startPoint y: 90, endPoint x: 460, endPoint y: 88, distance: 42.1
click at [460, 88] on div at bounding box center [360, 89] width 221 height 33
click at [190, 33] on icon "undo" at bounding box center [193, 34] width 6 height 8
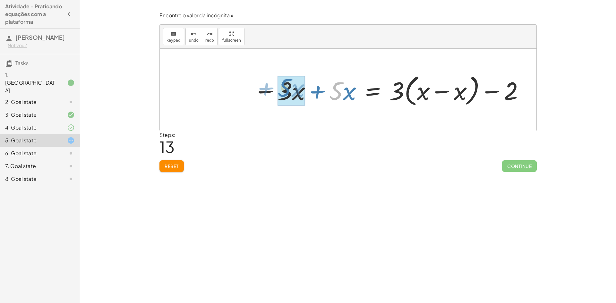
drag, startPoint x: 333, startPoint y: 93, endPoint x: 281, endPoint y: 90, distance: 52.0
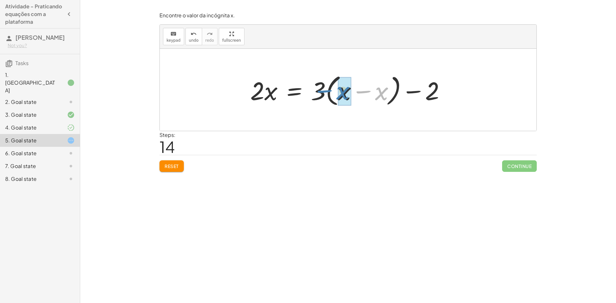
drag, startPoint x: 380, startPoint y: 91, endPoint x: 348, endPoint y: 90, distance: 32.4
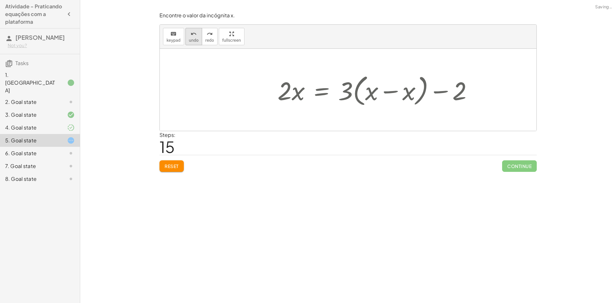
click at [190, 37] on button "undo undo" at bounding box center [193, 36] width 17 height 17
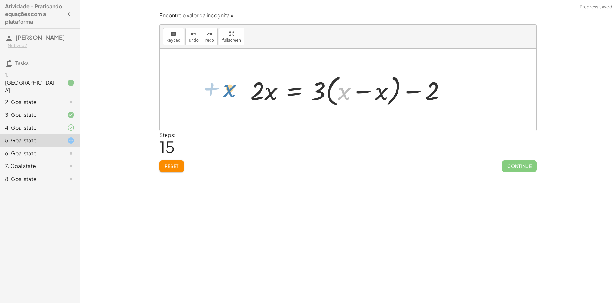
drag, startPoint x: 346, startPoint y: 90, endPoint x: 231, endPoint y: 87, distance: 115.1
drag, startPoint x: 340, startPoint y: 89, endPoint x: 221, endPoint y: 88, distance: 119.0
click at [221, 88] on div "· 5 · ( + x + 1 ) = + · 3 · x + 3 + · x · 5 + · 1 · 5 = + · 3 · x + 3 + · 5 · x…" at bounding box center [348, 90] width 376 height 82
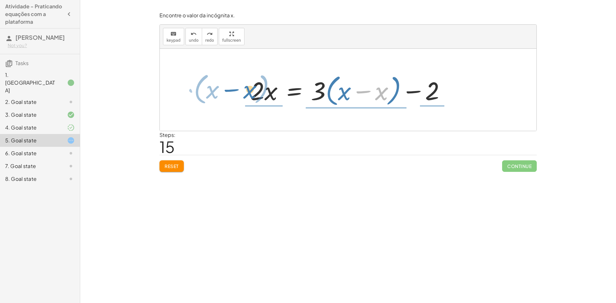
drag, startPoint x: 380, startPoint y: 89, endPoint x: 248, endPoint y: 88, distance: 131.8
click at [248, 88] on div at bounding box center [350, 89] width 206 height 37
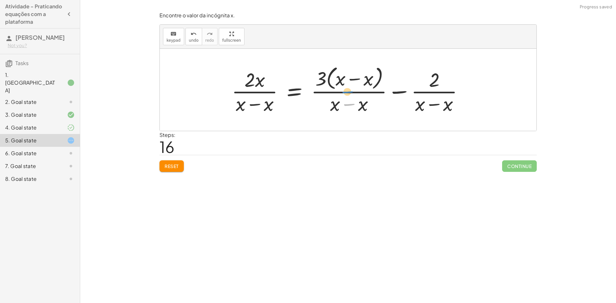
drag, startPoint x: 350, startPoint y: 103, endPoint x: 345, endPoint y: 103, distance: 5.8
click at [345, 103] on div at bounding box center [349, 89] width 243 height 52
drag, startPoint x: 367, startPoint y: 92, endPoint x: 369, endPoint y: 73, distance: 18.7
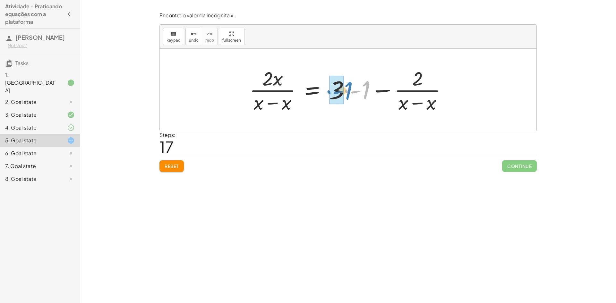
drag, startPoint x: 346, startPoint y: 90, endPoint x: 328, endPoint y: 90, distance: 18.3
click at [328, 90] on div at bounding box center [350, 89] width 208 height 49
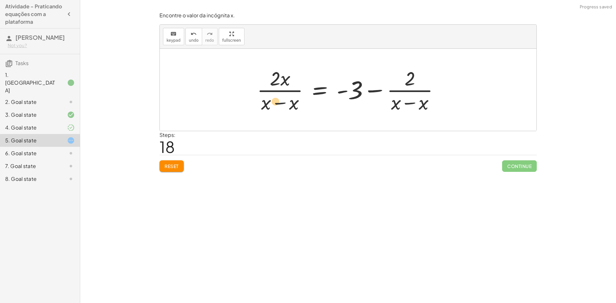
click at [286, 105] on div at bounding box center [350, 89] width 193 height 49
drag, startPoint x: 299, startPoint y: 107, endPoint x: 297, endPoint y: 80, distance: 27.3
click at [297, 80] on div at bounding box center [350, 89] width 193 height 49
drag, startPoint x: 298, startPoint y: 106, endPoint x: 301, endPoint y: 108, distance: 3.5
click at [301, 108] on div at bounding box center [350, 89] width 193 height 49
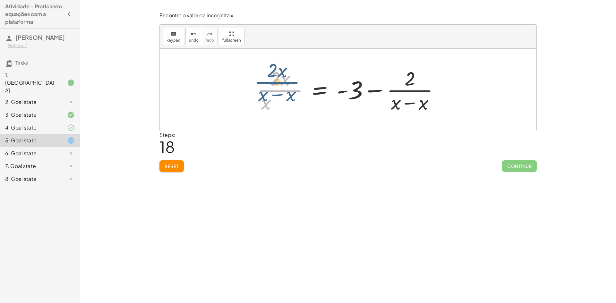
click at [285, 90] on div at bounding box center [350, 89] width 193 height 49
drag, startPoint x: 283, startPoint y: 78, endPoint x: 291, endPoint y: 72, distance: 9.6
click at [292, 74] on div at bounding box center [350, 89] width 193 height 49
drag, startPoint x: 274, startPoint y: 76, endPoint x: 284, endPoint y: 78, distance: 9.9
click at [284, 78] on div at bounding box center [350, 89] width 193 height 49
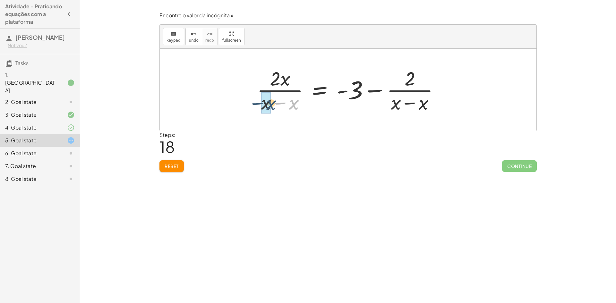
drag, startPoint x: 292, startPoint y: 104, endPoint x: 265, endPoint y: 104, distance: 26.6
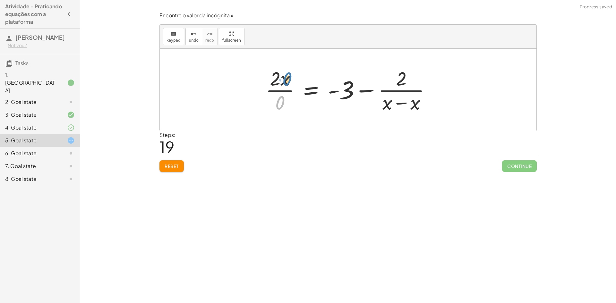
drag, startPoint x: 287, startPoint y: 99, endPoint x: 295, endPoint y: 76, distance: 24.7
click at [295, 76] on div at bounding box center [350, 89] width 176 height 49
drag, startPoint x: 282, startPoint y: 78, endPoint x: 277, endPoint y: 101, distance: 23.2
click at [277, 101] on div at bounding box center [350, 89] width 176 height 49
drag, startPoint x: 274, startPoint y: 75, endPoint x: 278, endPoint y: 104, distance: 29.1
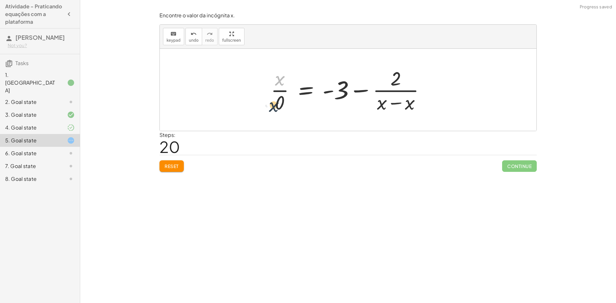
drag, startPoint x: 278, startPoint y: 85, endPoint x: 278, endPoint y: 105, distance: 19.9
click at [278, 105] on div at bounding box center [349, 89] width 165 height 49
drag, startPoint x: 277, startPoint y: 101, endPoint x: 276, endPoint y: 78, distance: 23.1
click at [276, 78] on div at bounding box center [349, 89] width 165 height 49
drag, startPoint x: 278, startPoint y: 79, endPoint x: 282, endPoint y: 103, distance: 24.3
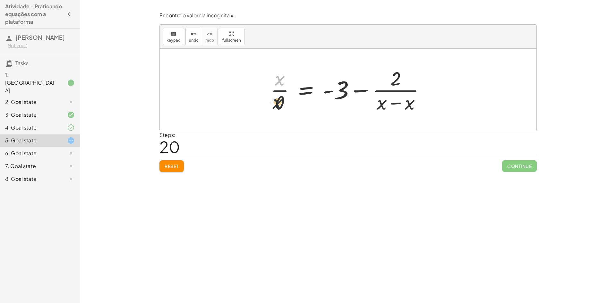
click at [281, 104] on div at bounding box center [349, 89] width 165 height 49
drag, startPoint x: 403, startPoint y: 109, endPoint x: 381, endPoint y: 104, distance: 22.6
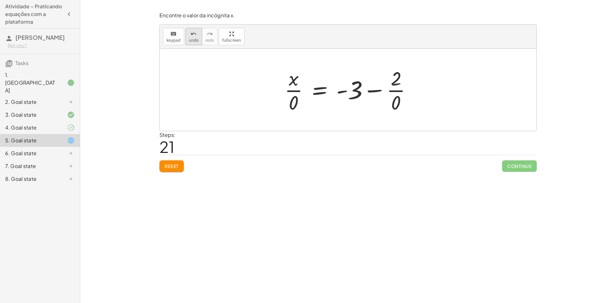
click at [194, 38] on span "undo" at bounding box center [194, 40] width 10 height 4
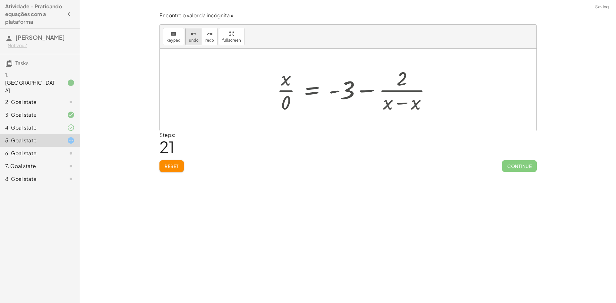
click at [194, 38] on span "undo" at bounding box center [194, 40] width 10 height 4
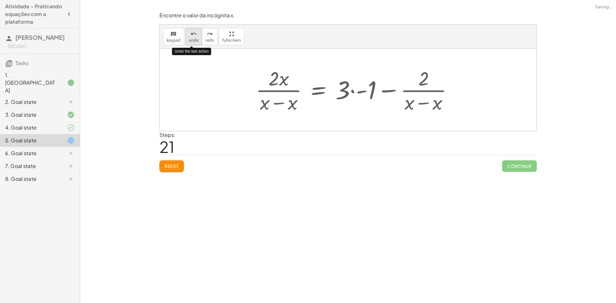
click at [194, 38] on span "undo" at bounding box center [194, 40] width 10 height 4
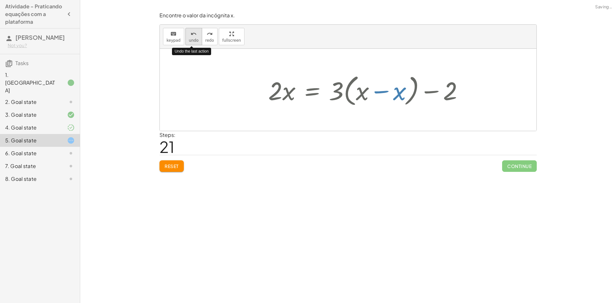
click at [194, 38] on span "undo" at bounding box center [194, 40] width 10 height 4
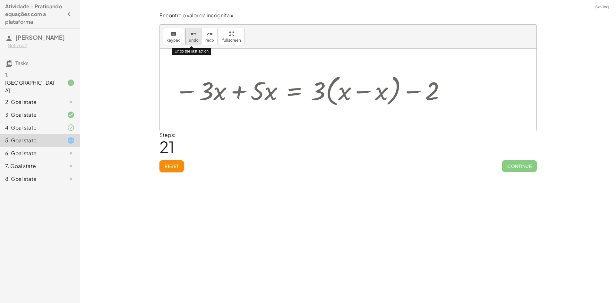
click at [194, 38] on span "undo" at bounding box center [194, 40] width 10 height 4
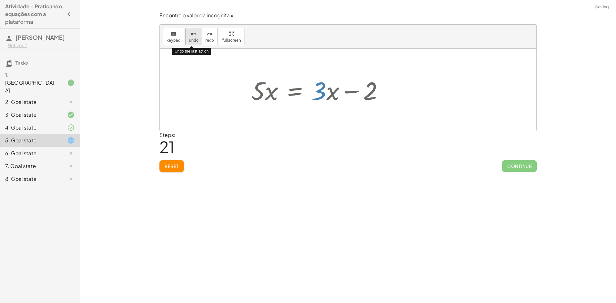
click at [194, 38] on span "undo" at bounding box center [194, 40] width 10 height 4
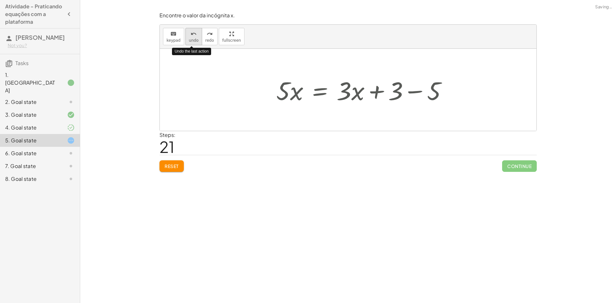
click at [194, 38] on span "undo" at bounding box center [194, 40] width 10 height 4
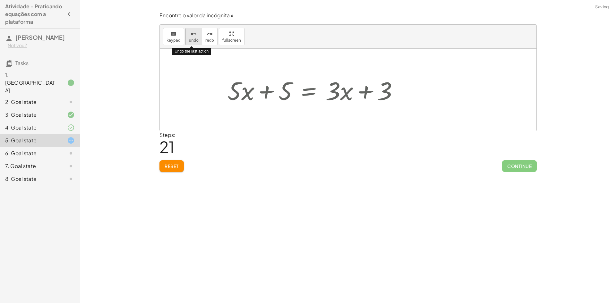
click at [194, 38] on span "undo" at bounding box center [194, 40] width 10 height 4
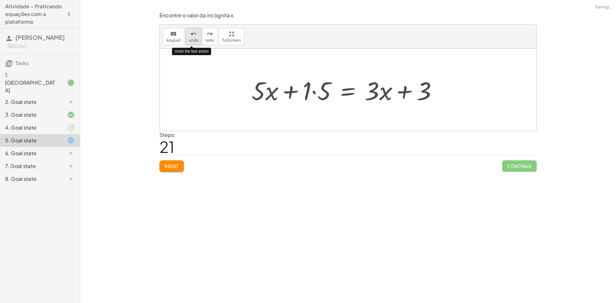
click at [194, 38] on span "undo" at bounding box center [194, 40] width 10 height 4
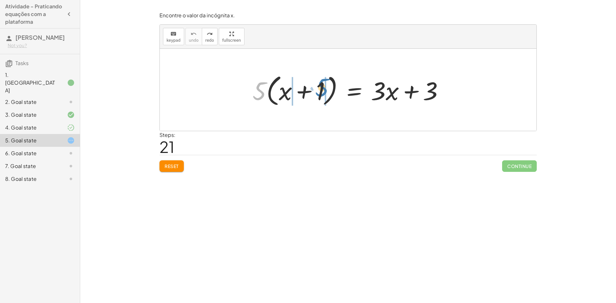
drag, startPoint x: 259, startPoint y: 92, endPoint x: 322, endPoint y: 89, distance: 62.6
click at [322, 89] on div at bounding box center [350, 89] width 203 height 37
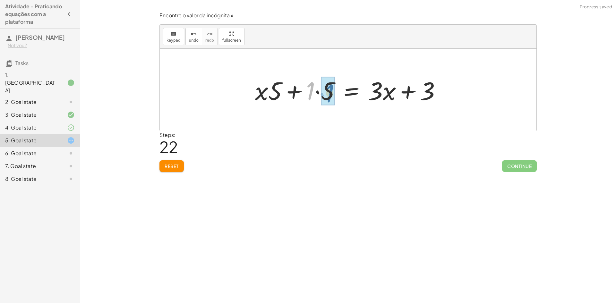
drag, startPoint x: 311, startPoint y: 90, endPoint x: 329, endPoint y: 91, distance: 18.0
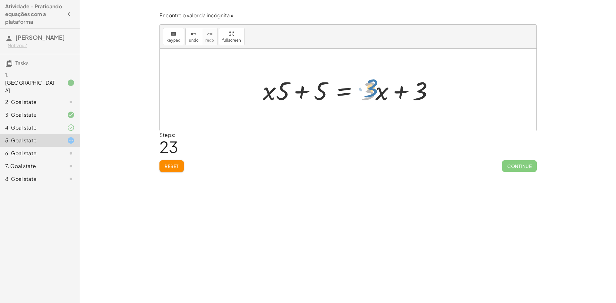
drag, startPoint x: 370, startPoint y: 93, endPoint x: 373, endPoint y: 91, distance: 3.7
click at [373, 91] on div at bounding box center [350, 89] width 182 height 33
drag, startPoint x: 389, startPoint y: 102, endPoint x: 289, endPoint y: 101, distance: 99.7
click at [289, 102] on div at bounding box center [350, 89] width 182 height 33
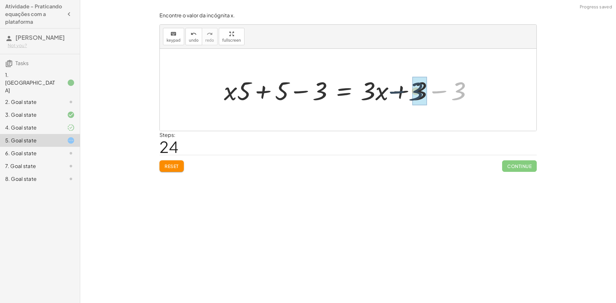
drag, startPoint x: 457, startPoint y: 95, endPoint x: 414, endPoint y: 95, distance: 43.3
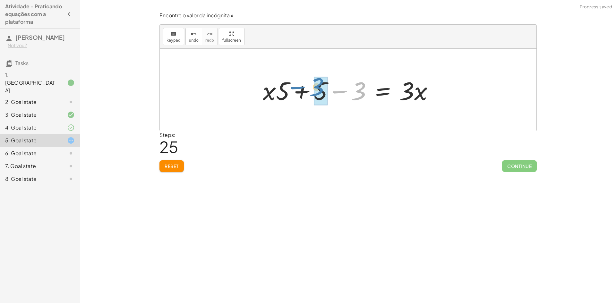
drag, startPoint x: 319, startPoint y: 89, endPoint x: 276, endPoint y: 85, distance: 42.5
click at [276, 85] on div at bounding box center [350, 89] width 182 height 33
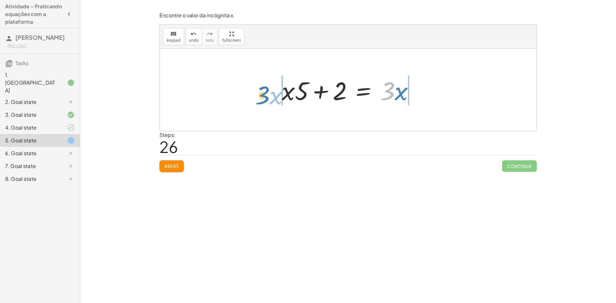
drag, startPoint x: 389, startPoint y: 95, endPoint x: 264, endPoint y: 99, distance: 125.1
click at [264, 99] on div "· 5 · ( + x + 1 ) = + · 3 · x + 3 + · x · 5 + · 1 · 5 = + · 3 · x + 3 + · x · 5…" at bounding box center [348, 90] width 376 height 82
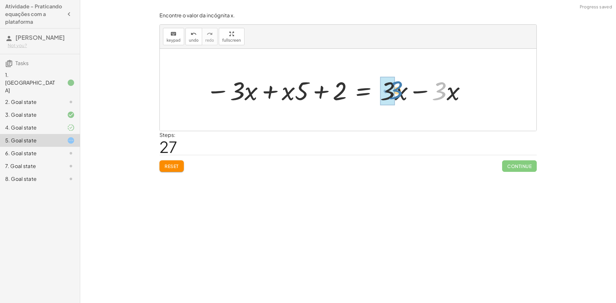
drag, startPoint x: 441, startPoint y: 91, endPoint x: 397, endPoint y: 90, distance: 44.6
click at [397, 90] on div at bounding box center [336, 89] width 267 height 33
click at [194, 39] on span "undo" at bounding box center [194, 40] width 10 height 4
drag, startPoint x: 437, startPoint y: 89, endPoint x: 396, endPoint y: 86, distance: 41.8
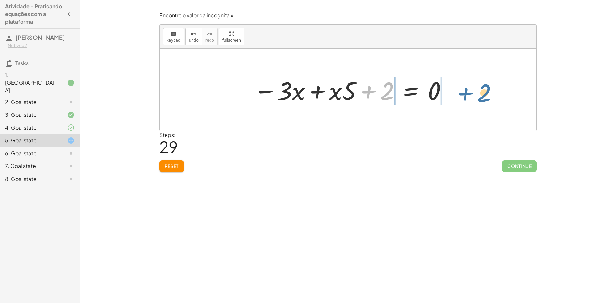
drag, startPoint x: 383, startPoint y: 93, endPoint x: 481, endPoint y: 95, distance: 97.2
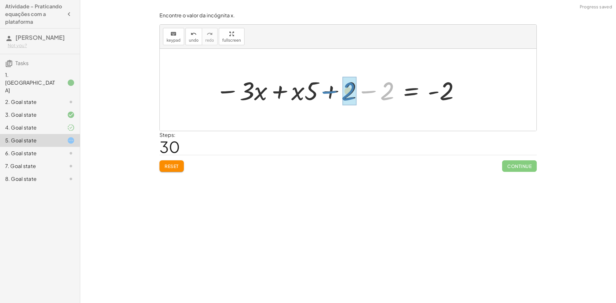
drag, startPoint x: 386, startPoint y: 93, endPoint x: 349, endPoint y: 92, distance: 36.9
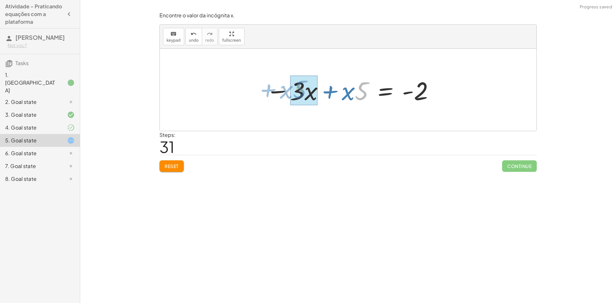
drag, startPoint x: 357, startPoint y: 87, endPoint x: 295, endPoint y: 85, distance: 62.9
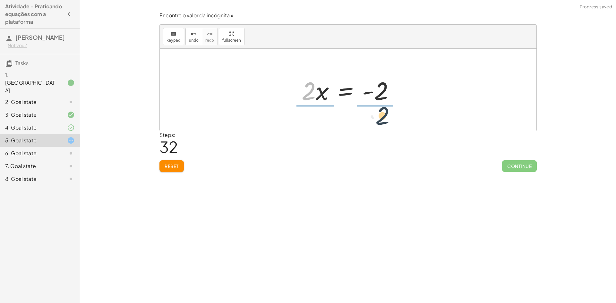
drag, startPoint x: 308, startPoint y: 93, endPoint x: 383, endPoint y: 119, distance: 79.2
drag, startPoint x: 310, startPoint y: 101, endPoint x: 309, endPoint y: 78, distance: 22.8
drag, startPoint x: 374, startPoint y: 102, endPoint x: 374, endPoint y: 83, distance: 19.2
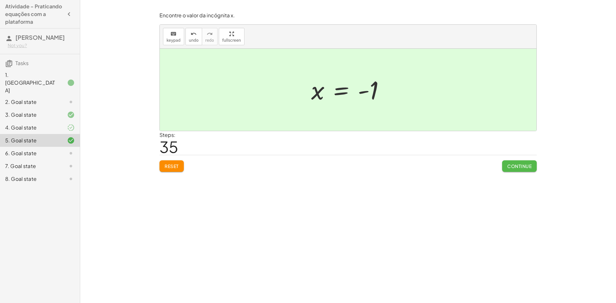
click at [525, 163] on button "Continue" at bounding box center [519, 166] width 35 height 12
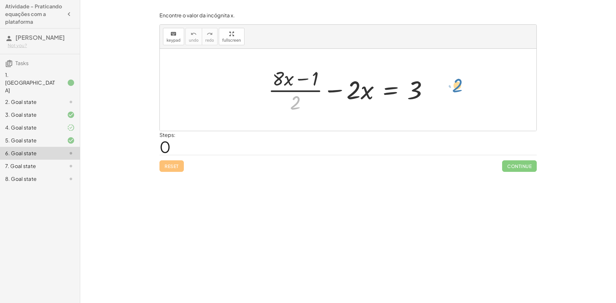
drag, startPoint x: 290, startPoint y: 100, endPoint x: 451, endPoint y: 84, distance: 161.5
click at [451, 84] on div "· 2 + · ( + · 8 · x − 1 ) · 2 − · 2 · x = 3" at bounding box center [348, 90] width 376 height 82
drag, startPoint x: 293, startPoint y: 104, endPoint x: 432, endPoint y: 83, distance: 140.7
click at [432, 83] on div at bounding box center [350, 89] width 171 height 49
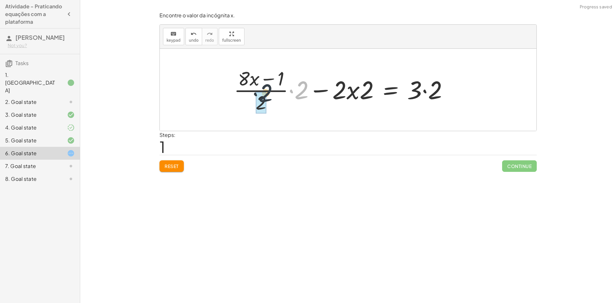
drag, startPoint x: 299, startPoint y: 93, endPoint x: 260, endPoint y: 109, distance: 42.3
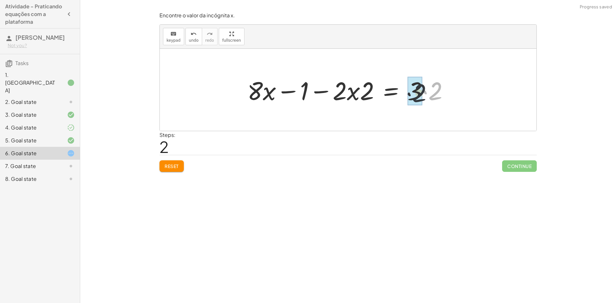
drag, startPoint x: 436, startPoint y: 90, endPoint x: 425, endPoint y: 92, distance: 11.4
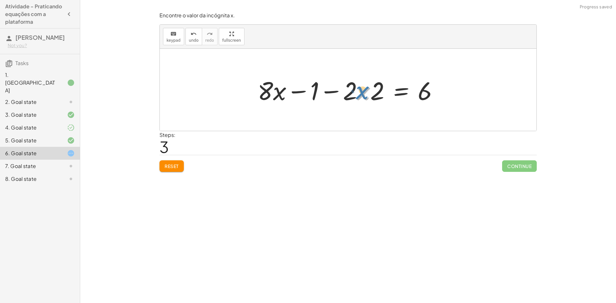
click at [367, 94] on div at bounding box center [350, 89] width 192 height 33
drag, startPoint x: 374, startPoint y: 94, endPoint x: 447, endPoint y: 94, distance: 72.8
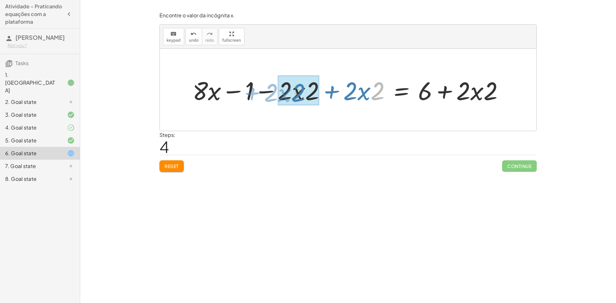
drag, startPoint x: 373, startPoint y: 92, endPoint x: 295, endPoint y: 94, distance: 78.2
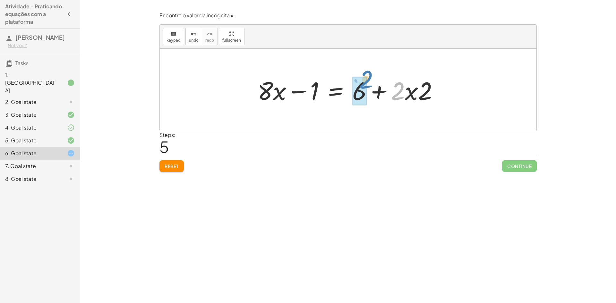
drag, startPoint x: 396, startPoint y: 93, endPoint x: 366, endPoint y: 86, distance: 30.6
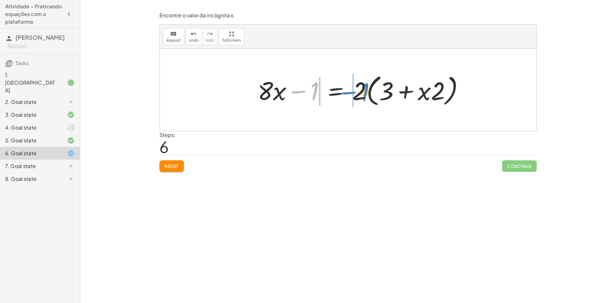
drag, startPoint x: 329, startPoint y: 88, endPoint x: 366, endPoint y: 88, distance: 36.9
click at [366, 88] on div at bounding box center [363, 89] width 218 height 37
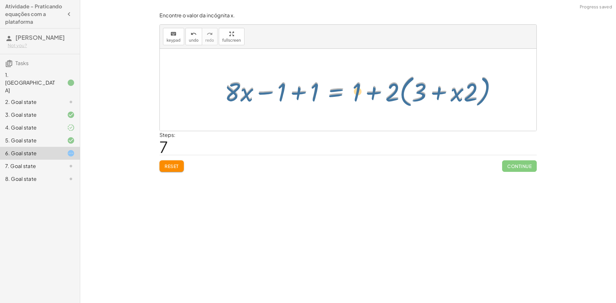
drag, startPoint x: 321, startPoint y: 87, endPoint x: 326, endPoint y: 87, distance: 5.1
click at [326, 87] on div at bounding box center [363, 89] width 283 height 37
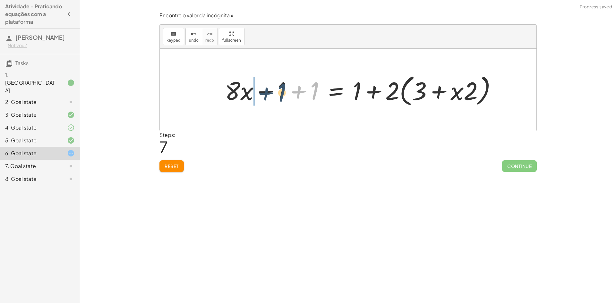
drag, startPoint x: 313, startPoint y: 92, endPoint x: 277, endPoint y: 94, distance: 36.0
click at [277, 94] on div at bounding box center [363, 89] width 283 height 37
drag, startPoint x: 312, startPoint y: 85, endPoint x: 280, endPoint y: 87, distance: 32.4
click at [389, 86] on div at bounding box center [396, 89] width 218 height 37
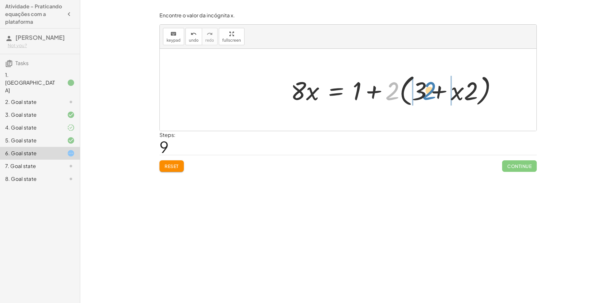
drag, startPoint x: 396, startPoint y: 90, endPoint x: 426, endPoint y: 93, distance: 30.6
click at [426, 93] on div at bounding box center [396, 89] width 218 height 37
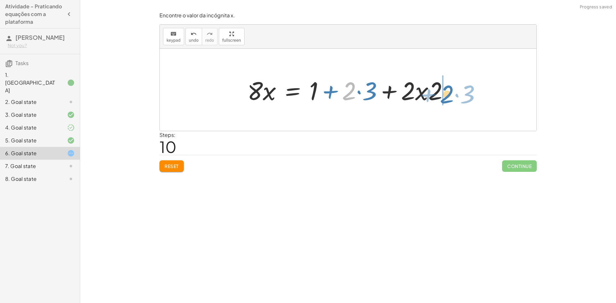
drag, startPoint x: 350, startPoint y: 92, endPoint x: 446, endPoint y: 95, distance: 95.9
click at [446, 95] on div at bounding box center [350, 89] width 213 height 33
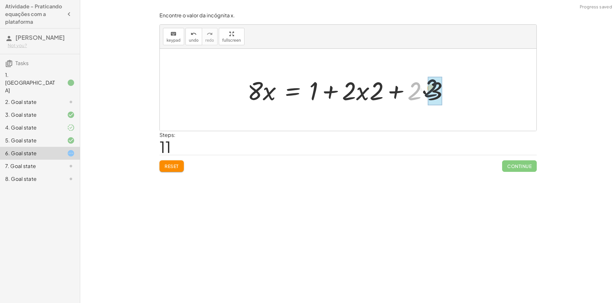
drag, startPoint x: 412, startPoint y: 92, endPoint x: 435, endPoint y: 94, distance: 23.1
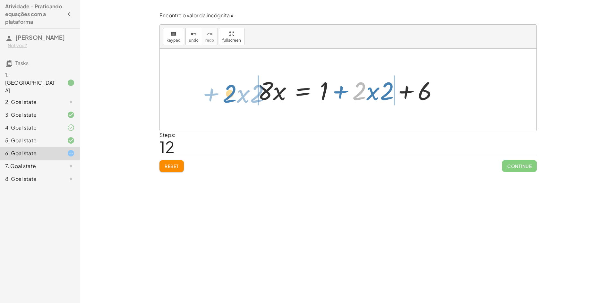
drag, startPoint x: 361, startPoint y: 93, endPoint x: 232, endPoint y: 96, distance: 129.6
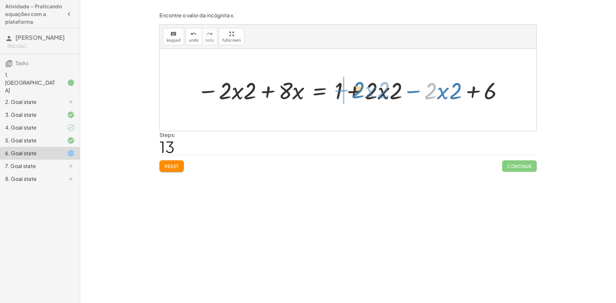
drag, startPoint x: 435, startPoint y: 91, endPoint x: 363, endPoint y: 90, distance: 72.1
click at [363, 90] on div at bounding box center [350, 90] width 313 height 30
drag, startPoint x: 426, startPoint y: 88, endPoint x: 381, endPoint y: 89, distance: 45.5
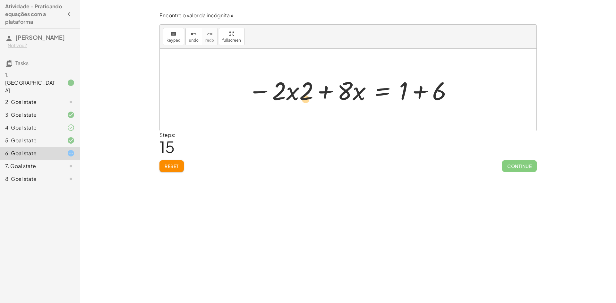
drag, startPoint x: 300, startPoint y: 97, endPoint x: 300, endPoint y: 105, distance: 8.0
click at [300, 105] on div at bounding box center [351, 89] width 212 height 33
drag, startPoint x: 436, startPoint y: 93, endPoint x: 400, endPoint y: 88, distance: 35.8
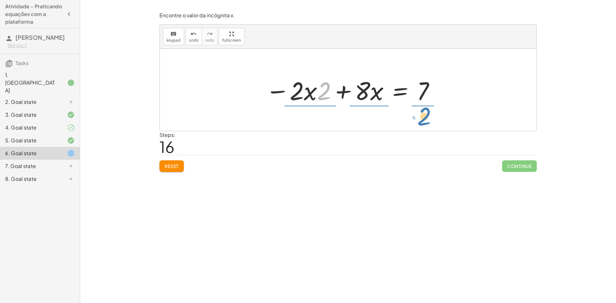
drag, startPoint x: 322, startPoint y: 92, endPoint x: 420, endPoint y: 118, distance: 101.3
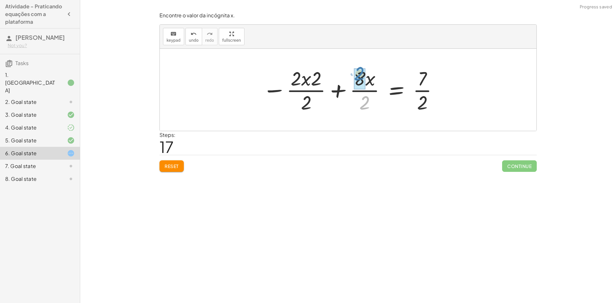
drag, startPoint x: 364, startPoint y: 99, endPoint x: 359, endPoint y: 71, distance: 28.6
drag, startPoint x: 305, startPoint y: 104, endPoint x: 298, endPoint y: 77, distance: 28.1
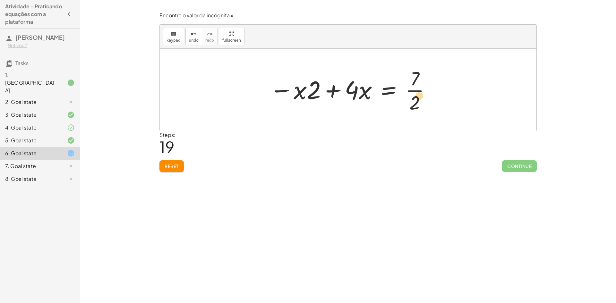
drag, startPoint x: 409, startPoint y: 101, endPoint x: 415, endPoint y: 100, distance: 6.1
click at [415, 100] on div at bounding box center [350, 89] width 168 height 49
drag, startPoint x: 412, startPoint y: 74, endPoint x: 417, endPoint y: 101, distance: 27.4
click at [417, 101] on div at bounding box center [350, 89] width 168 height 49
drag, startPoint x: 413, startPoint y: 104, endPoint x: 413, endPoint y: 76, distance: 28.2
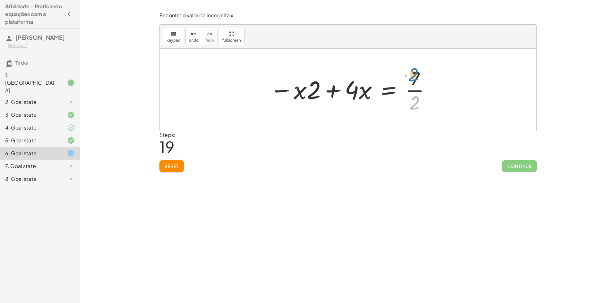
click at [413, 76] on div at bounding box center [350, 89] width 168 height 49
drag, startPoint x: 349, startPoint y: 92, endPoint x: 301, endPoint y: 93, distance: 48.1
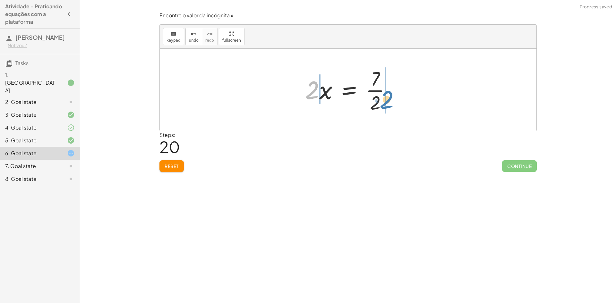
drag, startPoint x: 310, startPoint y: 94, endPoint x: 385, endPoint y: 103, distance: 75.2
drag, startPoint x: 288, startPoint y: 93, endPoint x: 311, endPoint y: 101, distance: 24.7
drag, startPoint x: 378, startPoint y: 102, endPoint x: 374, endPoint y: 73, distance: 28.8
click at [374, 73] on div at bounding box center [350, 89] width 108 height 49
drag, startPoint x: 361, startPoint y: 102, endPoint x: 362, endPoint y: 78, distance: 24.4
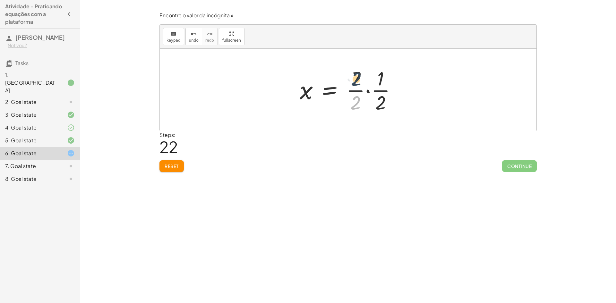
click at [362, 78] on div at bounding box center [350, 89] width 108 height 49
drag, startPoint x: 356, startPoint y: 90, endPoint x: 384, endPoint y: 90, distance: 27.6
drag, startPoint x: 361, startPoint y: 104, endPoint x: 377, endPoint y: 107, distance: 17.0
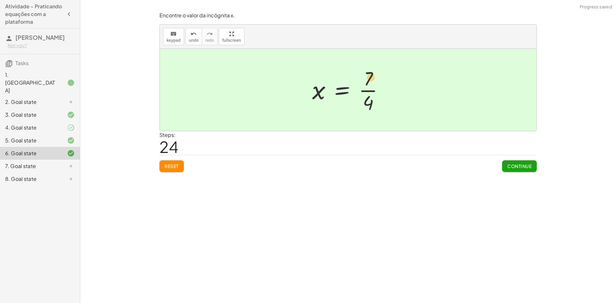
drag, startPoint x: 361, startPoint y: 99, endPoint x: 362, endPoint y: 75, distance: 24.7
click at [362, 75] on div at bounding box center [350, 89] width 83 height 49
click at [513, 166] on span "Continue" at bounding box center [519, 166] width 24 height 6
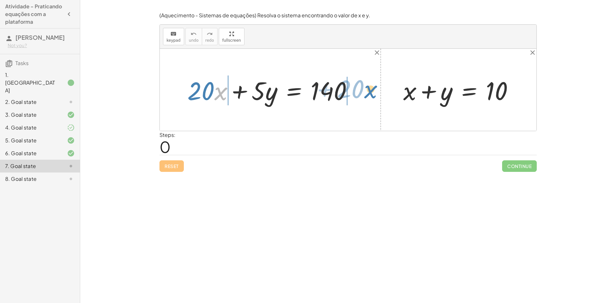
drag, startPoint x: 221, startPoint y: 97, endPoint x: 371, endPoint y: 95, distance: 149.7
click at [371, 95] on div "· x + · 20 + · 20 · x + · 5 · y = 140 + x + y = 10" at bounding box center [348, 90] width 376 height 82
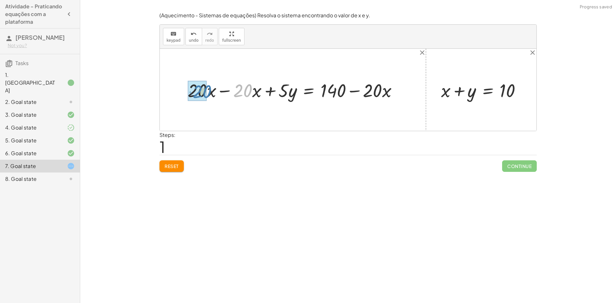
drag, startPoint x: 246, startPoint y: 95, endPoint x: 206, endPoint y: 96, distance: 39.8
drag, startPoint x: 224, startPoint y: 94, endPoint x: 251, endPoint y: 94, distance: 27.6
drag, startPoint x: 233, startPoint y: 92, endPoint x: 256, endPoint y: 97, distance: 23.1
drag, startPoint x: 374, startPoint y: 88, endPoint x: 334, endPoint y: 90, distance: 40.1
drag, startPoint x: 342, startPoint y: 90, endPoint x: 350, endPoint y: 90, distance: 8.7
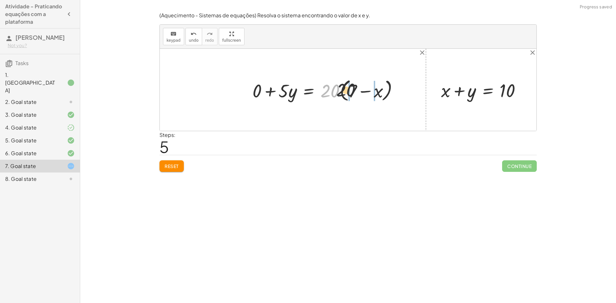
click at [350, 90] on div at bounding box center [327, 89] width 157 height 27
drag, startPoint x: 346, startPoint y: 89, endPoint x: 337, endPoint y: 91, distance: 9.3
click at [423, 53] on icon "close" at bounding box center [422, 53] width 8 height 8
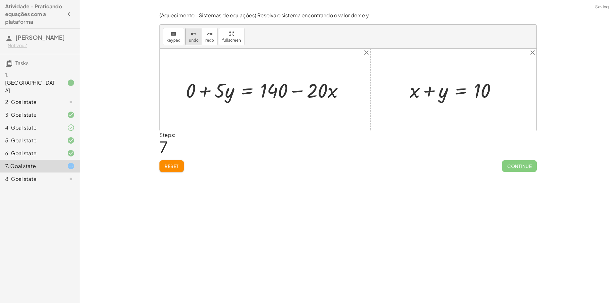
click at [194, 35] on button "undo undo" at bounding box center [193, 36] width 17 height 17
click at [193, 37] on icon "undo" at bounding box center [193, 34] width 6 height 8
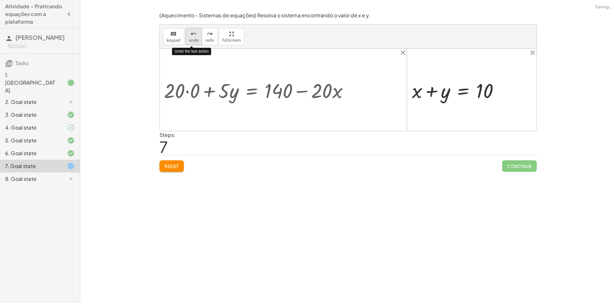
click at [193, 37] on icon "undo" at bounding box center [193, 34] width 6 height 8
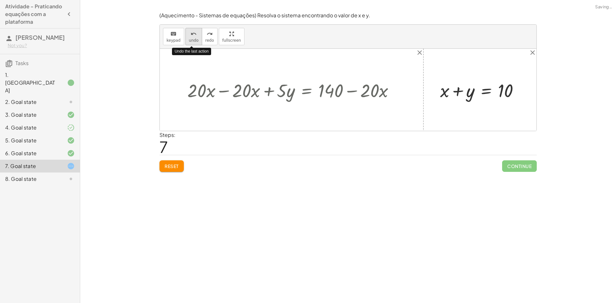
click at [193, 37] on icon "undo" at bounding box center [193, 34] width 6 height 8
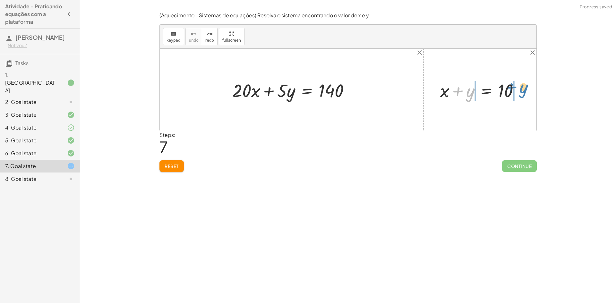
drag, startPoint x: 468, startPoint y: 99, endPoint x: 521, endPoint y: 95, distance: 53.4
click at [521, 95] on div at bounding box center [482, 90] width 90 height 24
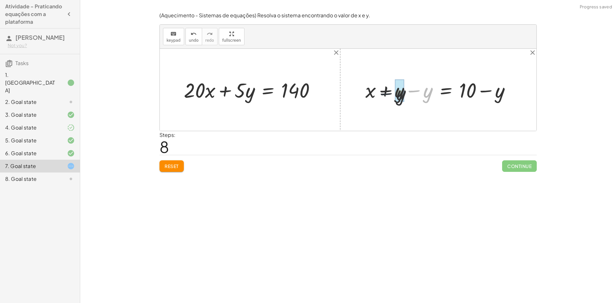
drag, startPoint x: 423, startPoint y: 98, endPoint x: 393, endPoint y: 98, distance: 29.2
click at [393, 99] on div at bounding box center [440, 89] width 157 height 27
drag, startPoint x: 428, startPoint y: 92, endPoint x: 218, endPoint y: 87, distance: 210.4
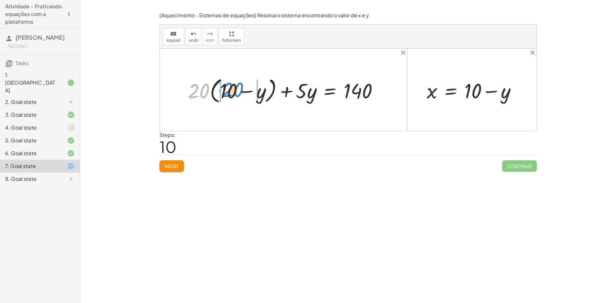
drag, startPoint x: 198, startPoint y: 92, endPoint x: 232, endPoint y: 90, distance: 34.0
click at [232, 90] on div at bounding box center [286, 90] width 202 height 30
drag, startPoint x: 198, startPoint y: 90, endPoint x: 214, endPoint y: 90, distance: 15.7
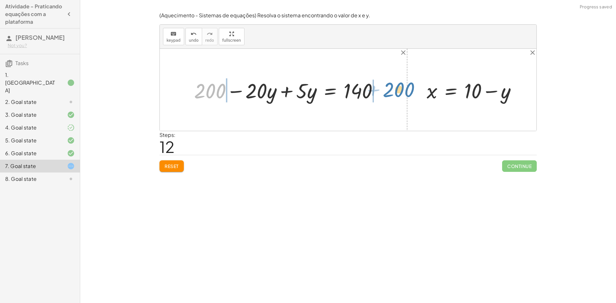
drag, startPoint x: 211, startPoint y: 94, endPoint x: 399, endPoint y: 92, distance: 188.5
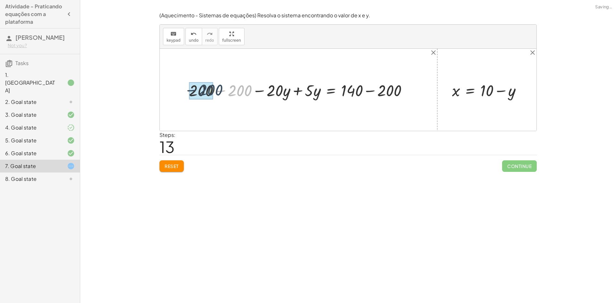
drag, startPoint x: 243, startPoint y: 90, endPoint x: 208, endPoint y: 91, distance: 35.0
drag, startPoint x: 389, startPoint y: 89, endPoint x: 350, endPoint y: 90, distance: 38.8
drag, startPoint x: 274, startPoint y: 89, endPoint x: 308, endPoint y: 89, distance: 34.3
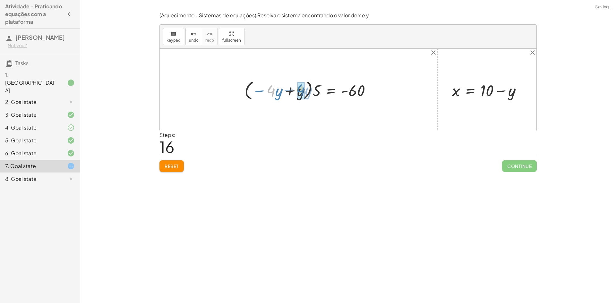
drag, startPoint x: 271, startPoint y: 92, endPoint x: 300, endPoint y: 91, distance: 29.5
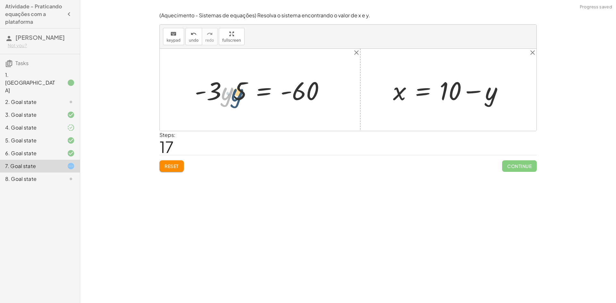
click at [227, 91] on div at bounding box center [262, 89] width 142 height 33
drag, startPoint x: 242, startPoint y: 90, endPoint x: 309, endPoint y: 113, distance: 71.3
drag, startPoint x: 215, startPoint y: 98, endPoint x: 226, endPoint y: 74, distance: 26.4
click at [226, 74] on div at bounding box center [265, 89] width 139 height 49
drag, startPoint x: 306, startPoint y: 100, endPoint x: 307, endPoint y: 78, distance: 22.1
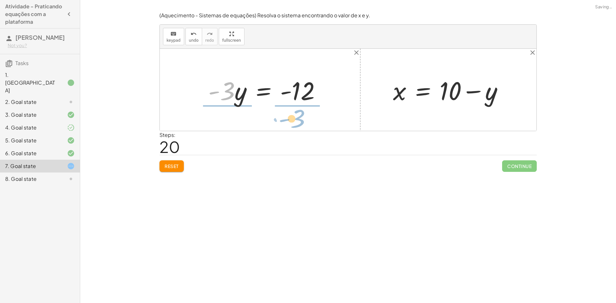
drag, startPoint x: 225, startPoint y: 93, endPoint x: 295, endPoint y: 120, distance: 75.4
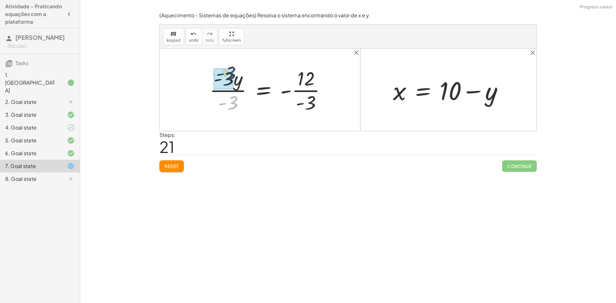
drag, startPoint x: 231, startPoint y: 104, endPoint x: 229, endPoint y: 76, distance: 27.6
drag, startPoint x: 310, startPoint y: 100, endPoint x: 303, endPoint y: 74, distance: 26.4
drag, startPoint x: 289, startPoint y: 88, endPoint x: 292, endPoint y: 91, distance: 4.5
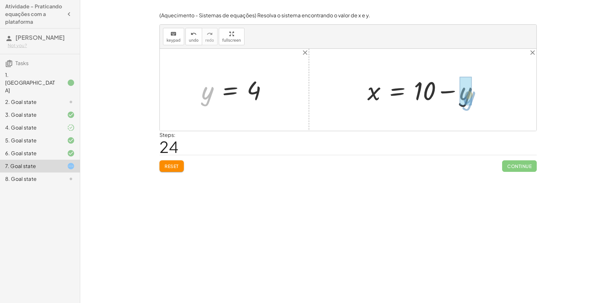
drag, startPoint x: 208, startPoint y: 92, endPoint x: 470, endPoint y: 97, distance: 261.7
drag, startPoint x: 428, startPoint y: 97, endPoint x: 471, endPoint y: 89, distance: 43.5
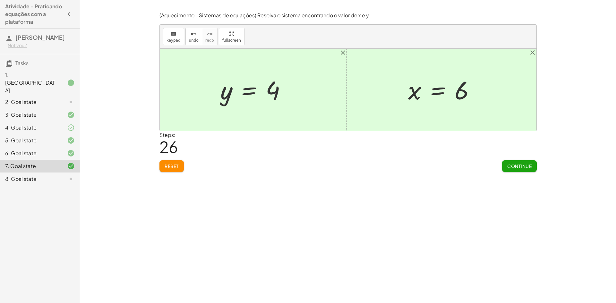
click at [509, 163] on button "Continue" at bounding box center [519, 166] width 35 height 12
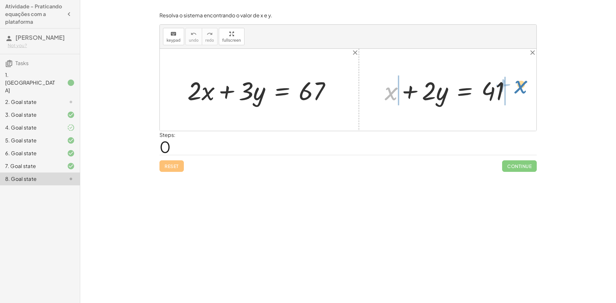
drag, startPoint x: 411, startPoint y: 97, endPoint x: 522, endPoint y: 91, distance: 110.4
click at [522, 91] on div "+ · 2 · x + · 3 · y = 67 + x + x + · 2 · y = 41" at bounding box center [348, 90] width 376 height 82
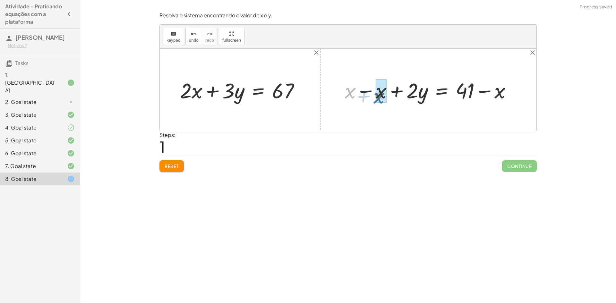
drag, startPoint x: 351, startPoint y: 94, endPoint x: 380, endPoint y: 99, distance: 29.6
drag, startPoint x: 418, startPoint y: 97, endPoint x: 234, endPoint y: 97, distance: 184.4
click at [234, 97] on div "+ · 2 · x + · 3 · y = 67 + x + · 2 · y = 41 + x − x + · 2 · y = + 41 − x + 0 + …" at bounding box center [348, 90] width 376 height 82
drag, startPoint x: 412, startPoint y: 92, endPoint x: 479, endPoint y: 121, distance: 73.2
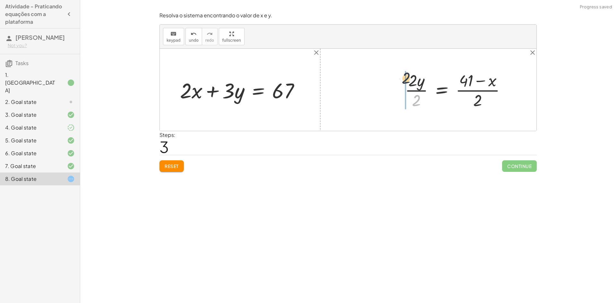
drag, startPoint x: 418, startPoint y: 94, endPoint x: 408, endPoint y: 75, distance: 21.5
click at [408, 75] on div at bounding box center [457, 89] width 113 height 41
drag, startPoint x: 474, startPoint y: 98, endPoint x: 464, endPoint y: 74, distance: 26.7
click at [464, 74] on div at bounding box center [448, 89] width 132 height 41
click at [186, 37] on button "undo undo" at bounding box center [193, 36] width 17 height 17
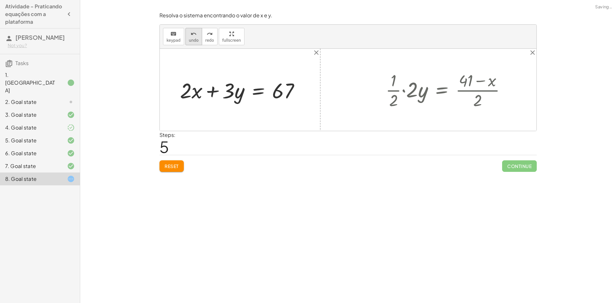
click at [185, 37] on button "undo undo" at bounding box center [193, 36] width 17 height 17
click at [185, 32] on button "undo undo" at bounding box center [193, 36] width 17 height 17
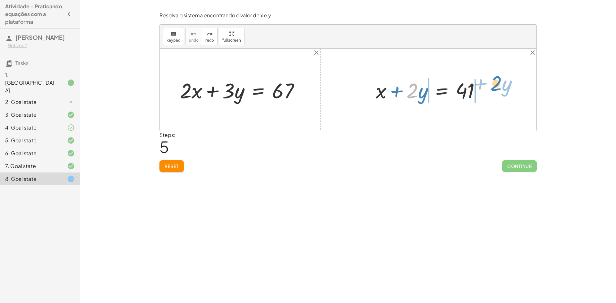
drag, startPoint x: 410, startPoint y: 93, endPoint x: 493, endPoint y: 85, distance: 83.4
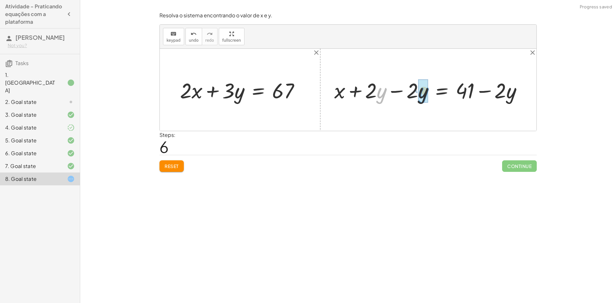
drag, startPoint x: 380, startPoint y: 91, endPoint x: 422, endPoint y: 91, distance: 42.6
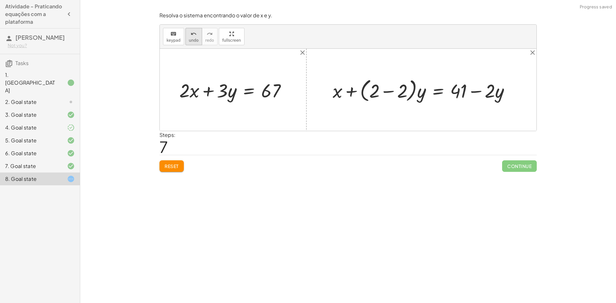
click at [190, 38] on span "undo" at bounding box center [194, 40] width 10 height 4
drag, startPoint x: 375, startPoint y: 92, endPoint x: 425, endPoint y: 93, distance: 50.0
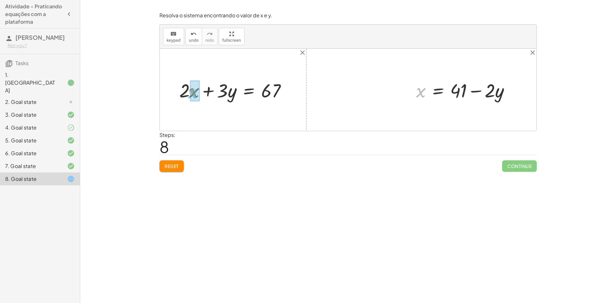
drag, startPoint x: 424, startPoint y: 94, endPoint x: 199, endPoint y: 95, distance: 224.7
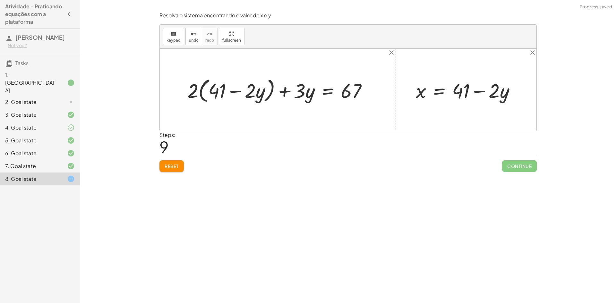
click at [215, 90] on div at bounding box center [279, 89] width 191 height 29
drag, startPoint x: 195, startPoint y: 93, endPoint x: 224, endPoint y: 92, distance: 29.2
click at [224, 92] on div at bounding box center [279, 89] width 191 height 29
drag, startPoint x: 194, startPoint y: 93, endPoint x: 211, endPoint y: 91, distance: 17.0
drag, startPoint x: 243, startPoint y: 89, endPoint x: 211, endPoint y: 90, distance: 31.5
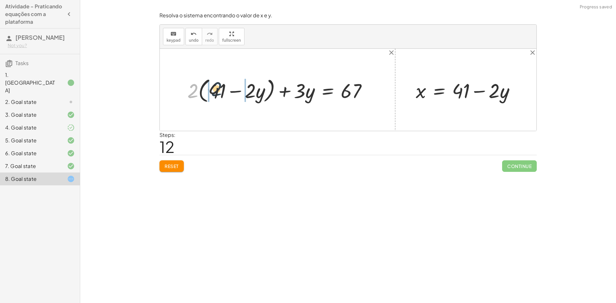
drag, startPoint x: 189, startPoint y: 89, endPoint x: 214, endPoint y: 87, distance: 25.1
click at [214, 87] on div at bounding box center [279, 89] width 191 height 29
drag, startPoint x: 188, startPoint y: 93, endPoint x: 210, endPoint y: 93, distance: 21.5
drag, startPoint x: 207, startPoint y: 93, endPoint x: 382, endPoint y: 92, distance: 174.7
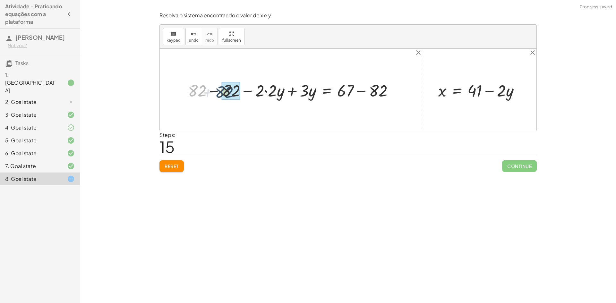
drag, startPoint x: 198, startPoint y: 89, endPoint x: 226, endPoint y: 91, distance: 28.2
drag, startPoint x: 383, startPoint y: 88, endPoint x: 353, endPoint y: 89, distance: 30.5
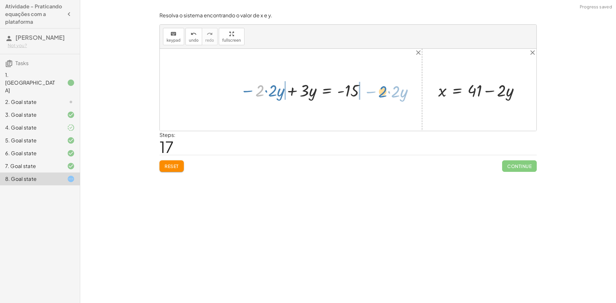
drag, startPoint x: 256, startPoint y: 90, endPoint x: 379, endPoint y: 91, distance: 122.8
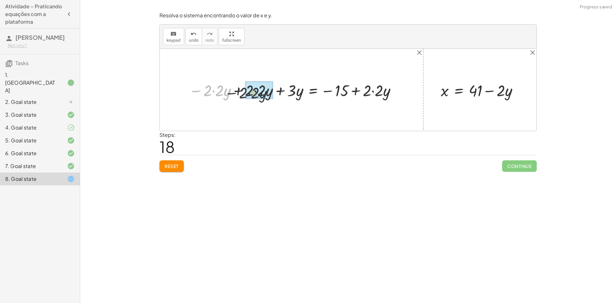
drag, startPoint x: 201, startPoint y: 90, endPoint x: 239, endPoint y: 92, distance: 37.9
click at [239, 92] on div at bounding box center [294, 89] width 216 height 21
drag, startPoint x: 338, startPoint y: 87, endPoint x: 335, endPoint y: 90, distance: 4.2
click at [335, 90] on div at bounding box center [344, 89] width 121 height 21
drag, startPoint x: 384, startPoint y: 92, endPoint x: 397, endPoint y: 91, distance: 12.9
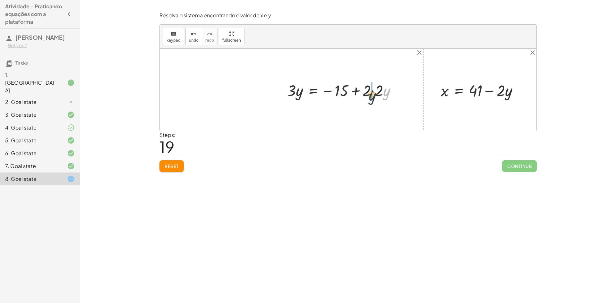
click at [397, 91] on div at bounding box center [344, 89] width 121 height 21
drag, startPoint x: 288, startPoint y: 94, endPoint x: 295, endPoint y: 97, distance: 7.7
click at [295, 97] on div at bounding box center [344, 89] width 121 height 21
drag, startPoint x: 366, startPoint y: 91, endPoint x: 342, endPoint y: 92, distance: 24.4
click at [342, 92] on div at bounding box center [344, 89] width 121 height 21
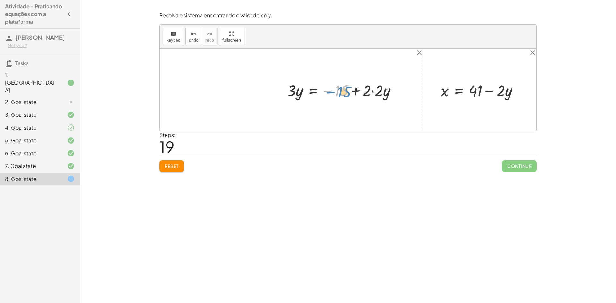
click at [335, 92] on div at bounding box center [344, 89] width 121 height 21
drag, startPoint x: 380, startPoint y: 90, endPoint x: 267, endPoint y: 88, distance: 113.2
click at [327, 88] on div at bounding box center [293, 89] width 215 height 21
drag, startPoint x: 329, startPoint y: 90, endPoint x: 373, endPoint y: 93, distance: 43.7
click at [373, 93] on div at bounding box center [293, 89] width 215 height 21
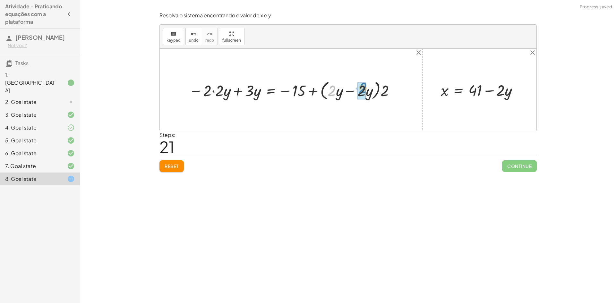
drag, startPoint x: 330, startPoint y: 89, endPoint x: 357, endPoint y: 87, distance: 26.4
drag, startPoint x: 334, startPoint y: 92, endPoint x: 348, endPoint y: 92, distance: 13.1
click at [348, 92] on div at bounding box center [291, 89] width 210 height 23
drag, startPoint x: 324, startPoint y: 90, endPoint x: 301, endPoint y: 91, distance: 23.7
click at [301, 91] on div at bounding box center [275, 89] width 178 height 21
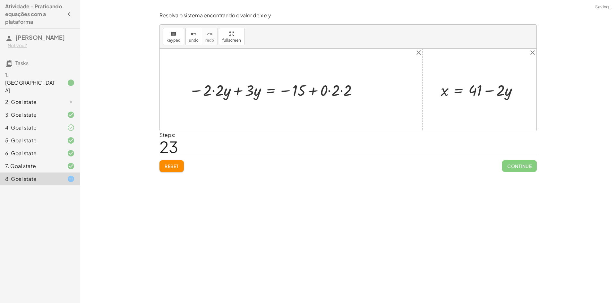
click at [183, 39] on div "keyboard keypad undo [PERSON_NAME] redo fullscreen" at bounding box center [348, 37] width 376 height 24
click at [189, 38] on span "undo" at bounding box center [194, 40] width 10 height 4
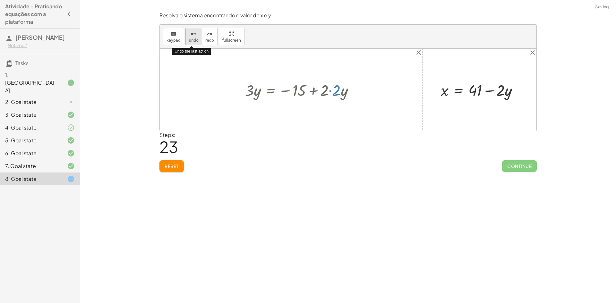
click at [189, 38] on span "undo" at bounding box center [194, 40] width 10 height 4
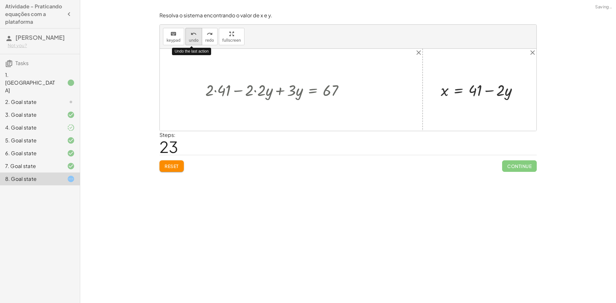
click at [189, 38] on span "undo" at bounding box center [194, 40] width 10 height 4
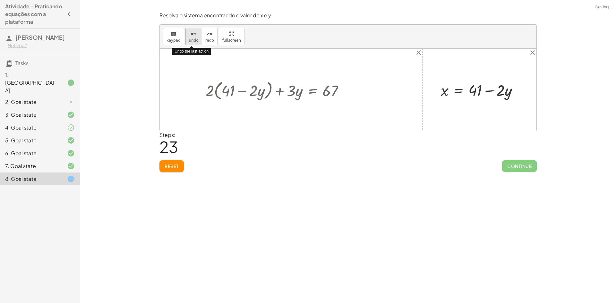
click at [189, 38] on span "undo" at bounding box center [194, 40] width 10 height 4
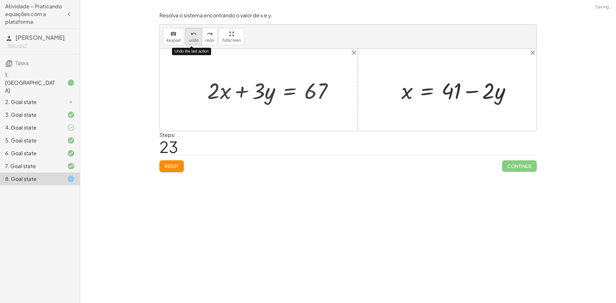
click at [189, 38] on span "undo" at bounding box center [194, 40] width 10 height 4
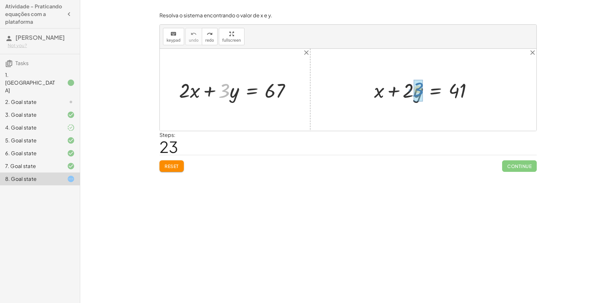
drag, startPoint x: 225, startPoint y: 92, endPoint x: 418, endPoint y: 91, distance: 193.7
drag, startPoint x: 417, startPoint y: 90, endPoint x: 407, endPoint y: 91, distance: 10.7
drag, startPoint x: 416, startPoint y: 92, endPoint x: 483, endPoint y: 88, distance: 67.4
drag, startPoint x: 387, startPoint y: 90, endPoint x: 420, endPoint y: 93, distance: 32.8
drag, startPoint x: 484, startPoint y: 88, endPoint x: 454, endPoint y: 89, distance: 30.5
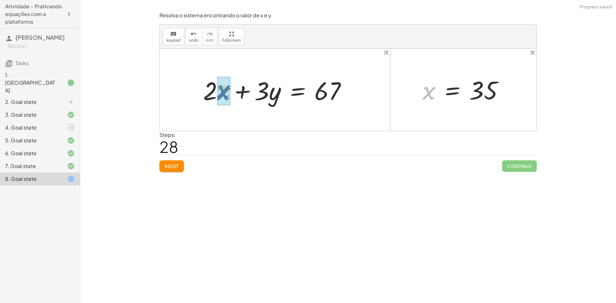
drag, startPoint x: 428, startPoint y: 91, endPoint x: 216, endPoint y: 89, distance: 211.9
drag, startPoint x: 219, startPoint y: 89, endPoint x: 196, endPoint y: 90, distance: 22.8
click at [196, 90] on div at bounding box center [267, 89] width 176 height 33
drag, startPoint x: 219, startPoint y: 88, endPoint x: 364, endPoint y: 91, distance: 144.9
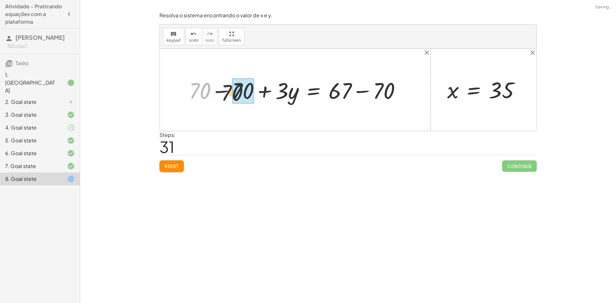
drag, startPoint x: 202, startPoint y: 89, endPoint x: 241, endPoint y: 89, distance: 39.1
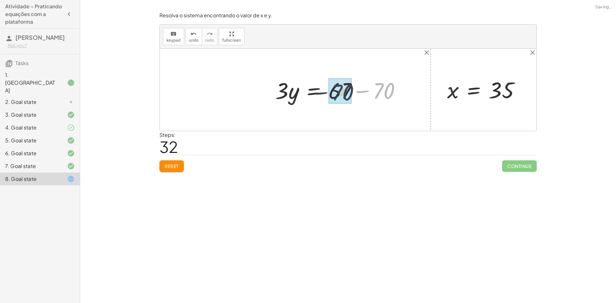
drag, startPoint x: 381, startPoint y: 89, endPoint x: 349, endPoint y: 90, distance: 32.1
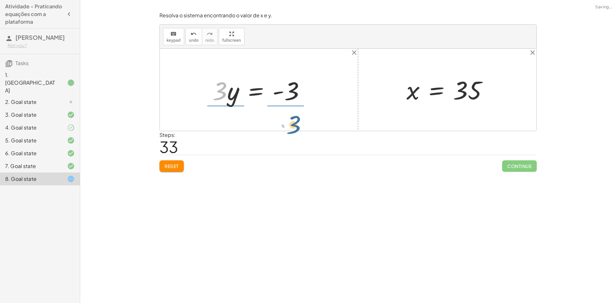
drag, startPoint x: 221, startPoint y: 90, endPoint x: 295, endPoint y: 124, distance: 81.8
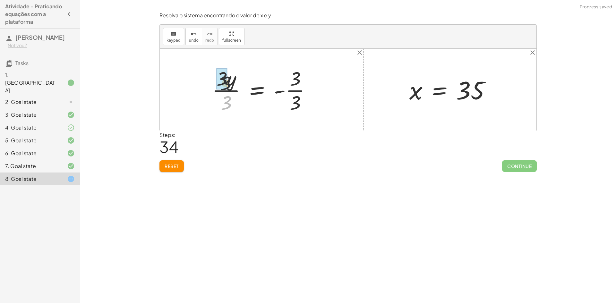
drag, startPoint x: 219, startPoint y: 101, endPoint x: 217, endPoint y: 70, distance: 31.1
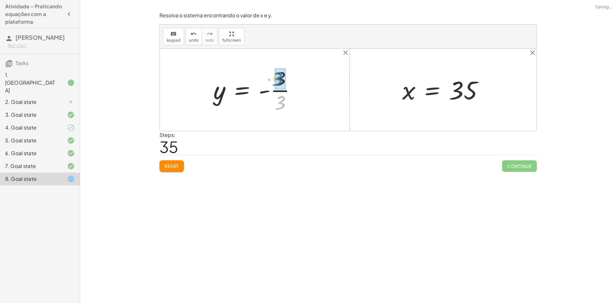
drag, startPoint x: 294, startPoint y: 98, endPoint x: 292, endPoint y: 75, distance: 23.8
click at [292, 75] on div at bounding box center [257, 89] width 94 height 49
click at [217, 96] on div at bounding box center [252, 90] width 84 height 32
drag, startPoint x: 273, startPoint y: 92, endPoint x: 270, endPoint y: 96, distance: 4.5
click at [270, 96] on div at bounding box center [252, 90] width 84 height 32
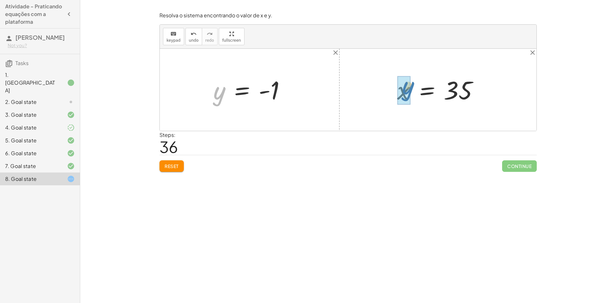
drag, startPoint x: 216, startPoint y: 95, endPoint x: 405, endPoint y: 89, distance: 188.9
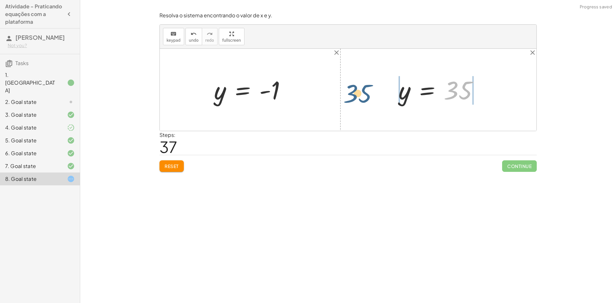
drag, startPoint x: 459, startPoint y: 88, endPoint x: 383, endPoint y: 93, distance: 76.1
click at [383, 93] on div "+ · 2 · x + · 3 · y = 67 + · 2 · 35 + · 3 · y = 67 + 70 + · 3 · y = 67 + 70 − 7…" at bounding box center [348, 90] width 376 height 82
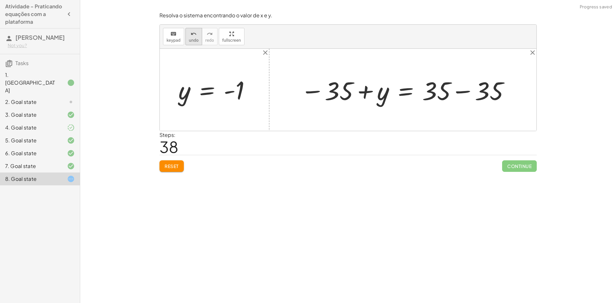
click at [194, 35] on icon "undo" at bounding box center [193, 34] width 6 height 8
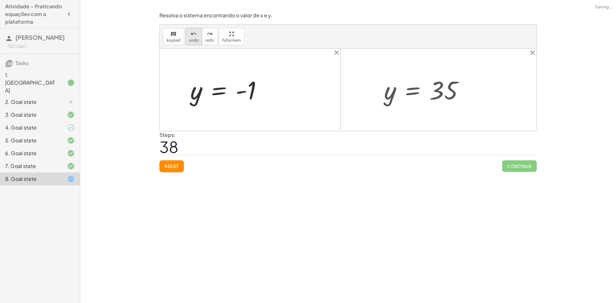
click at [194, 35] on icon "undo" at bounding box center [193, 34] width 6 height 8
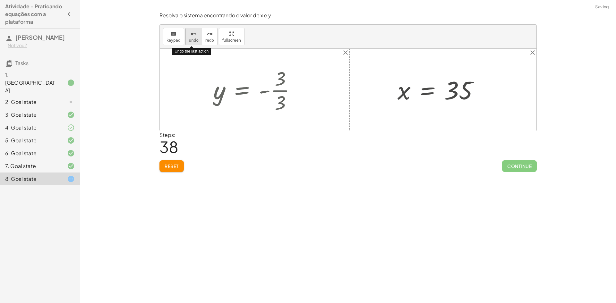
click at [192, 34] on icon "undo" at bounding box center [193, 34] width 6 height 8
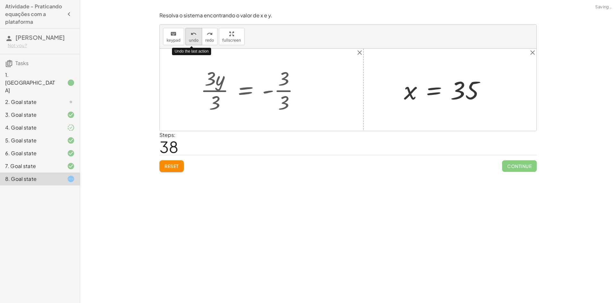
click at [192, 34] on icon "undo" at bounding box center [193, 34] width 6 height 8
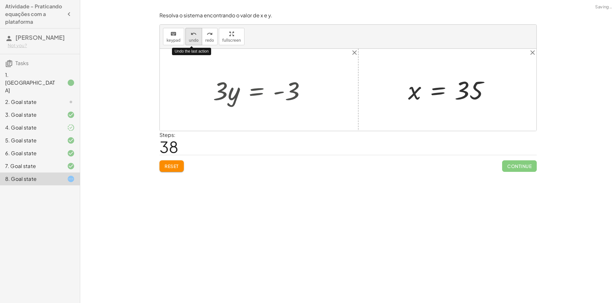
click at [192, 36] on icon "undo" at bounding box center [193, 34] width 6 height 8
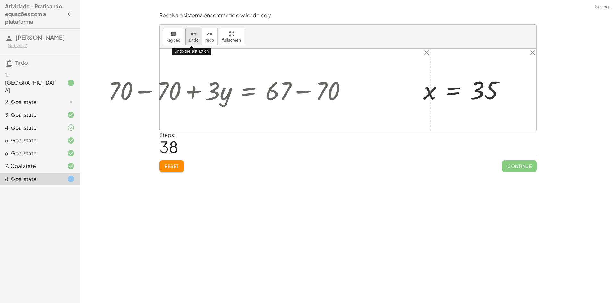
click at [192, 36] on icon "undo" at bounding box center [193, 34] width 6 height 8
click at [193, 35] on icon "undo" at bounding box center [193, 34] width 6 height 8
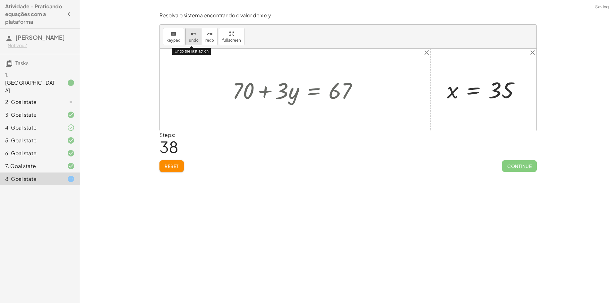
click at [193, 35] on icon "undo" at bounding box center [193, 34] width 6 height 8
click at [195, 36] on div "undo" at bounding box center [194, 34] width 10 height 8
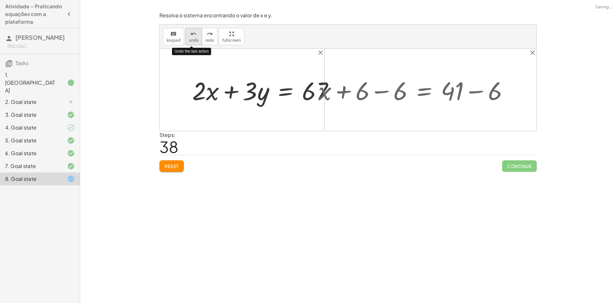
click at [195, 36] on div "undo" at bounding box center [194, 34] width 10 height 8
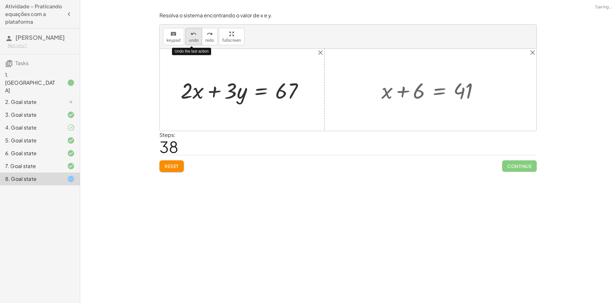
click at [195, 36] on div "undo" at bounding box center [194, 34] width 10 height 8
click at [178, 169] on span "Reset" at bounding box center [171, 166] width 14 height 6
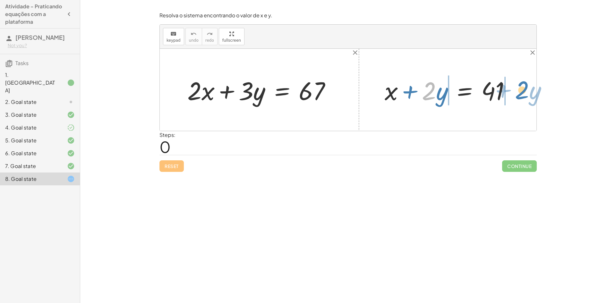
drag, startPoint x: 432, startPoint y: 92, endPoint x: 525, endPoint y: 91, distance: 93.0
click at [525, 91] on div "+ · 2 · x + · 3 · y = 67 · 2 + · y + x + · 2 · y = 41" at bounding box center [348, 90] width 376 height 82
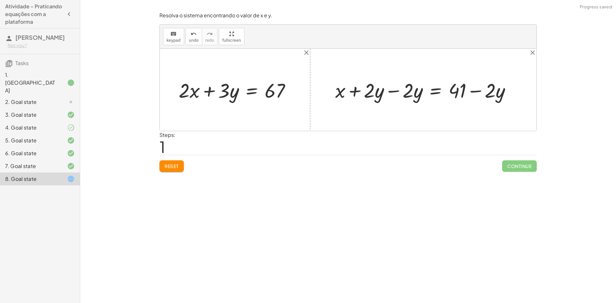
click at [400, 89] on div at bounding box center [425, 90] width 187 height 26
drag, startPoint x: 413, startPoint y: 94, endPoint x: 196, endPoint y: 94, distance: 217.1
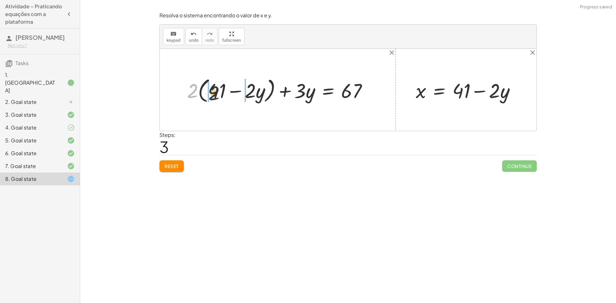
drag, startPoint x: 196, startPoint y: 89, endPoint x: 213, endPoint y: 92, distance: 17.3
click at [213, 92] on div at bounding box center [280, 89] width 192 height 29
click at [198, 90] on div at bounding box center [279, 90] width 193 height 27
click at [256, 93] on div at bounding box center [285, 90] width 182 height 27
drag, startPoint x: 273, startPoint y: 94, endPoint x: 262, endPoint y: 97, distance: 11.1
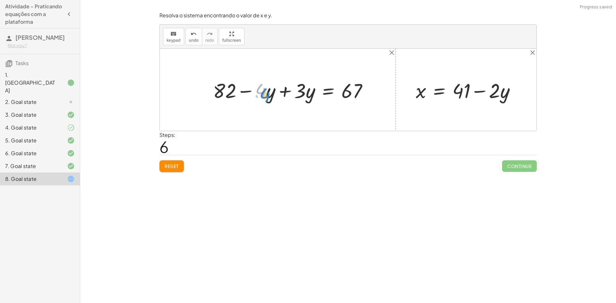
click at [262, 97] on div at bounding box center [293, 90] width 166 height 27
click at [285, 90] on div at bounding box center [293, 90] width 166 height 27
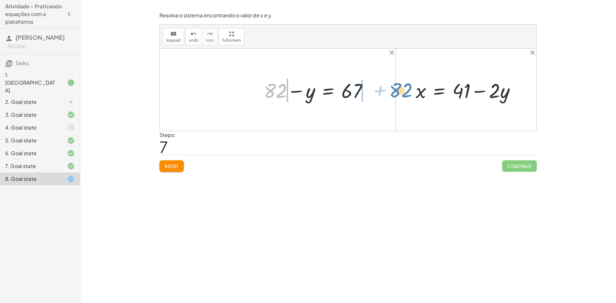
drag, startPoint x: 277, startPoint y: 91, endPoint x: 398, endPoint y: 92, distance: 121.2
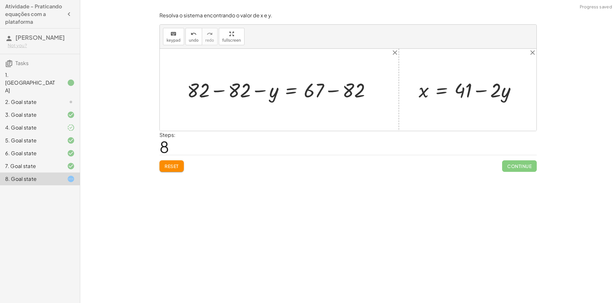
click at [226, 87] on div at bounding box center [281, 90] width 195 height 26
click at [327, 87] on div at bounding box center [318, 90] width 122 height 26
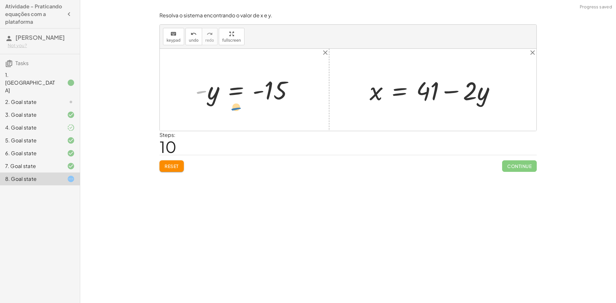
drag, startPoint x: 206, startPoint y: 90, endPoint x: 187, endPoint y: 97, distance: 19.6
click at [210, 100] on div at bounding box center [246, 90] width 109 height 32
drag, startPoint x: 196, startPoint y: 90, endPoint x: 246, endPoint y: 93, distance: 50.1
click at [246, 93] on div at bounding box center [246, 90] width 109 height 32
click at [477, 101] on div at bounding box center [443, 89] width 154 height 33
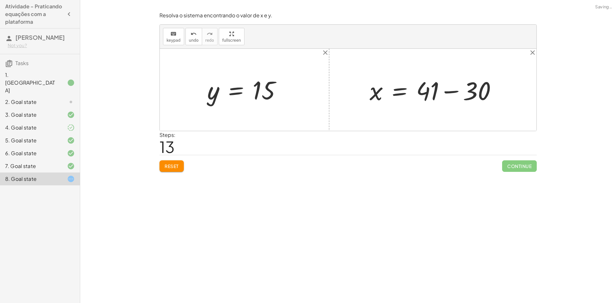
click at [443, 90] on div at bounding box center [435, 89] width 139 height 33
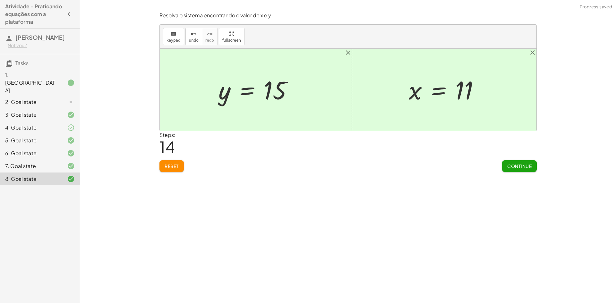
drag, startPoint x: 516, startPoint y: 181, endPoint x: 521, endPoint y: 171, distance: 10.9
click at [520, 174] on div "Resolva o sistema encontrando o valor de x e y. keyboard keypad undo undo redo …" at bounding box center [347, 92] width 385 height 168
drag, startPoint x: 514, startPoint y: 173, endPoint x: 494, endPoint y: 174, distance: 19.9
click at [506, 173] on div "Resolva o sistema encontrando o valor de x e y. keyboard keypad undo undo redo …" at bounding box center [347, 92] width 385 height 168
click at [512, 165] on span "Continue" at bounding box center [519, 166] width 24 height 6
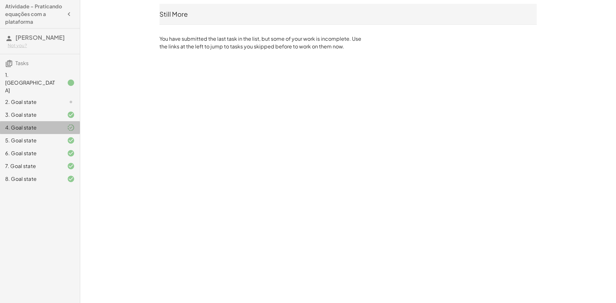
click at [62, 124] on div at bounding box center [66, 128] width 18 height 8
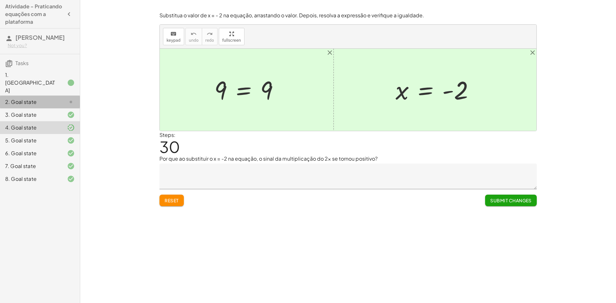
click at [57, 98] on div at bounding box center [66, 102] width 18 height 8
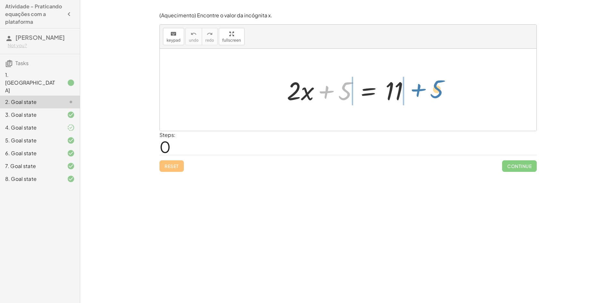
drag, startPoint x: 344, startPoint y: 90, endPoint x: 436, endPoint y: 88, distance: 92.4
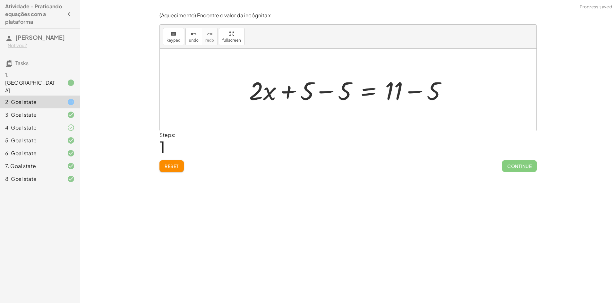
click at [320, 91] on div at bounding box center [350, 89] width 209 height 33
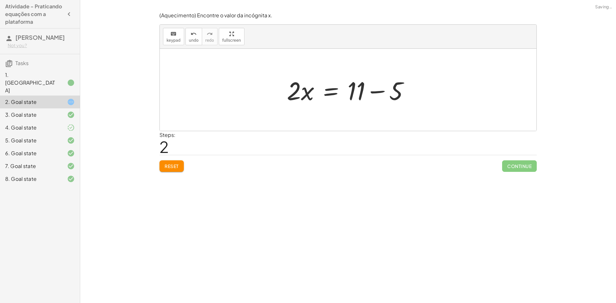
click at [378, 94] on div at bounding box center [350, 89] width 134 height 33
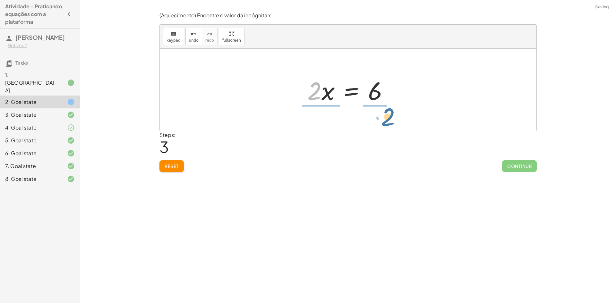
drag, startPoint x: 294, startPoint y: 94, endPoint x: 360, endPoint y: 123, distance: 71.9
click at [361, 125] on div "+ · 2 · x + 5 = 11 + · 2 · x + 5 − 5 = + 11 − 5 + · 2 · x + 0 = + 11 − 5 · 2 · …" at bounding box center [348, 90] width 376 height 82
click at [313, 83] on div at bounding box center [350, 89] width 99 height 49
click at [323, 89] on div at bounding box center [350, 89] width 99 height 49
click at [367, 91] on div at bounding box center [357, 89] width 83 height 49
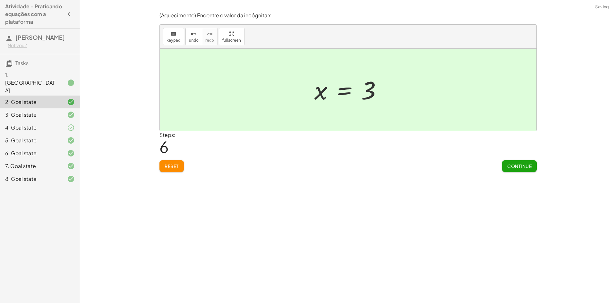
click at [520, 164] on span "Continue" at bounding box center [519, 166] width 24 height 6
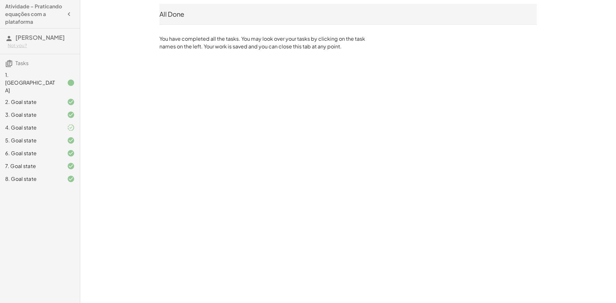
click at [24, 149] on div "6. Goal state" at bounding box center [31, 153] width 52 height 8
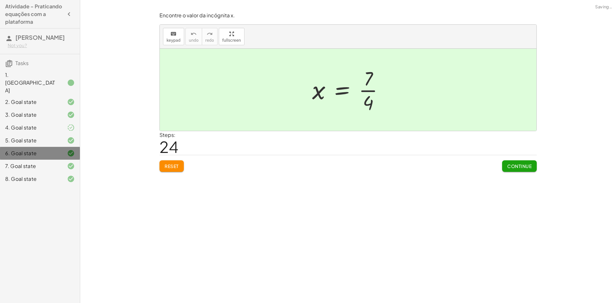
click at [24, 149] on div "6. Goal state" at bounding box center [31, 153] width 52 height 8
